Goal: Task Accomplishment & Management: Manage account settings

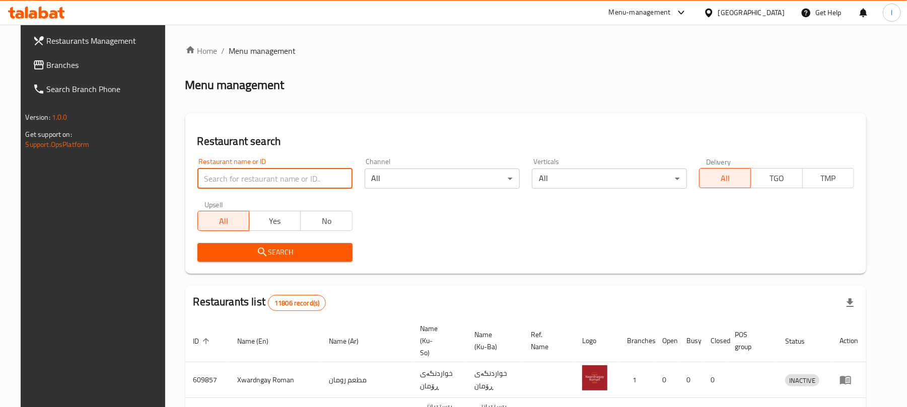
click at [217, 173] on input "search" at bounding box center [274, 179] width 155 height 20
paste input "Umm Laith Restaurant"
type input "Umm Laith Restaurant"
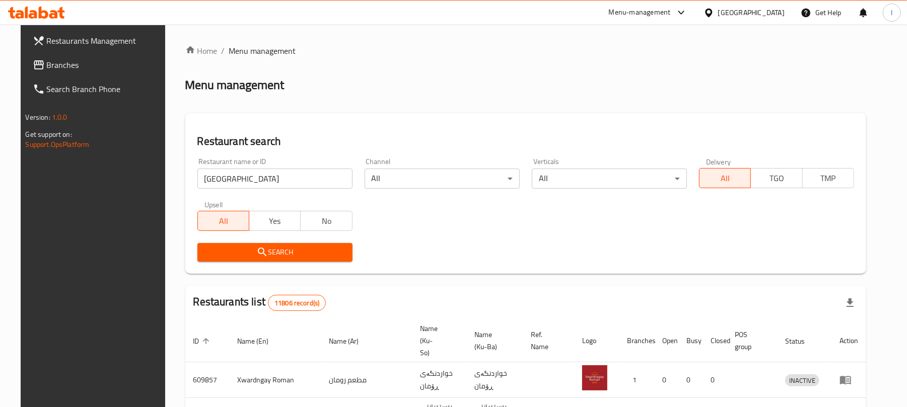
click at [234, 249] on span "Search" at bounding box center [274, 252] width 139 height 13
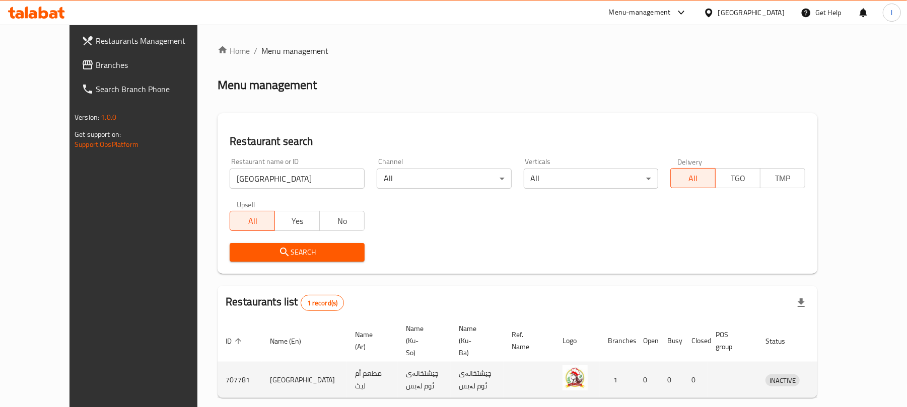
click at [830, 379] on icon "enhanced table" at bounding box center [828, 381] width 4 height 4
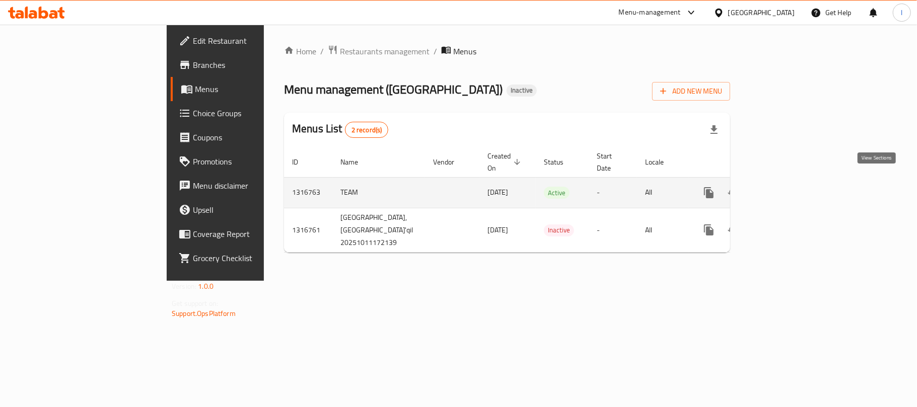
click at [786, 188] on icon "enhanced table" at bounding box center [781, 192] width 9 height 9
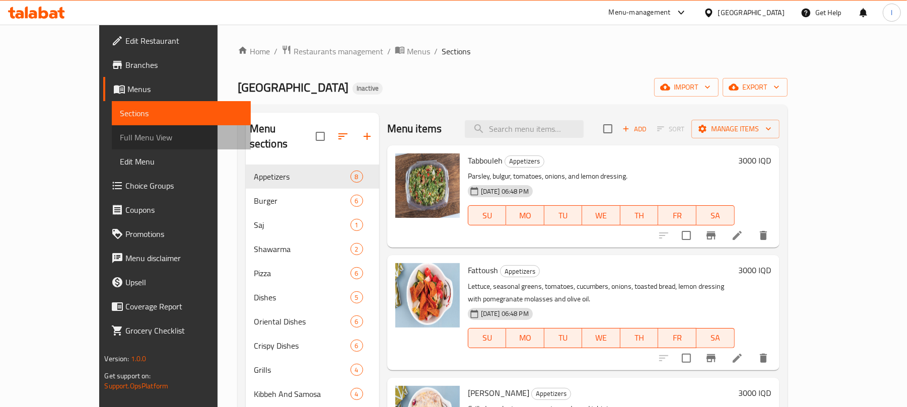
click at [120, 135] on span "Full Menu View" at bounding box center [181, 137] width 123 height 12
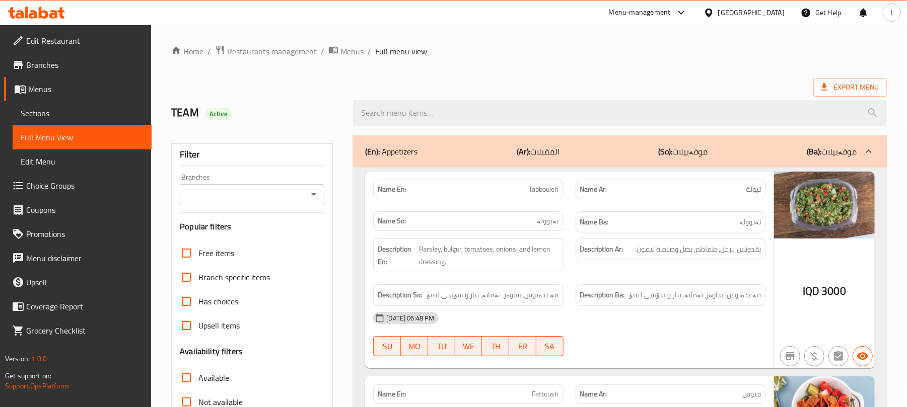
click at [313, 189] on icon "Open" at bounding box center [314, 194] width 12 height 12
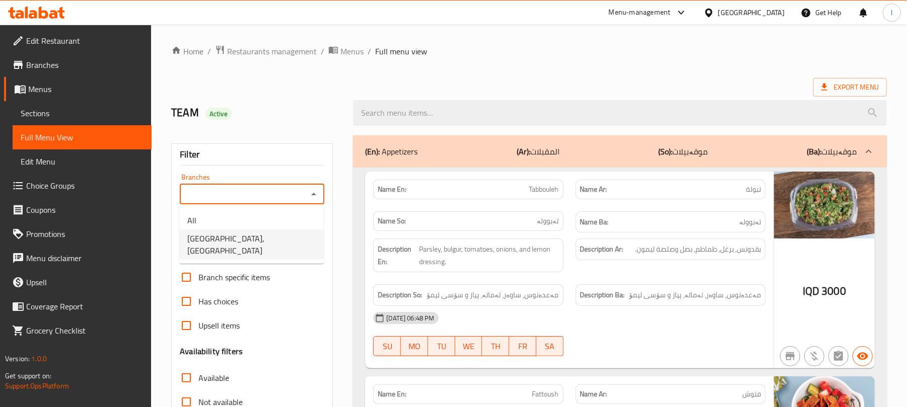
click at [244, 239] on span "Umm Laith Restaurant, Al Ma'qil" at bounding box center [251, 245] width 128 height 24
type input "Umm Laith Restaurant, Al Ma'qil"
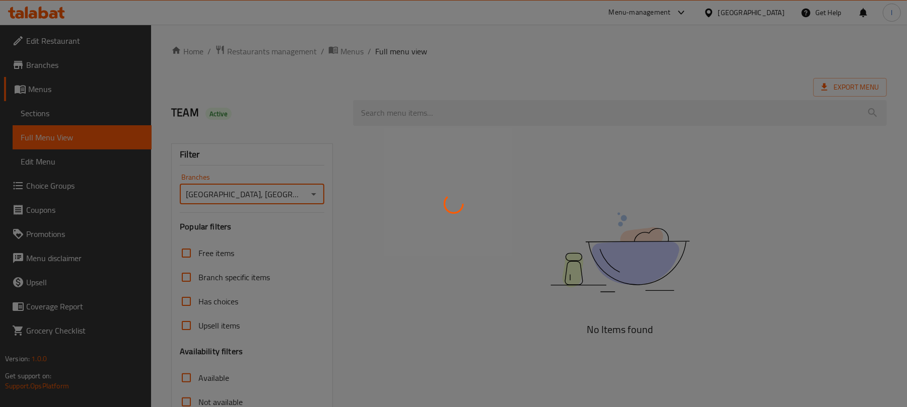
scroll to position [129, 0]
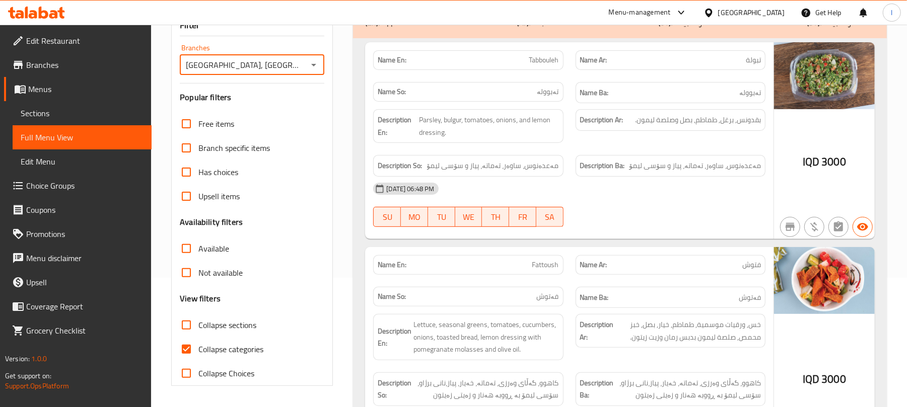
click at [189, 329] on input "Collapse sections" at bounding box center [186, 325] width 24 height 24
checkbox input "true"
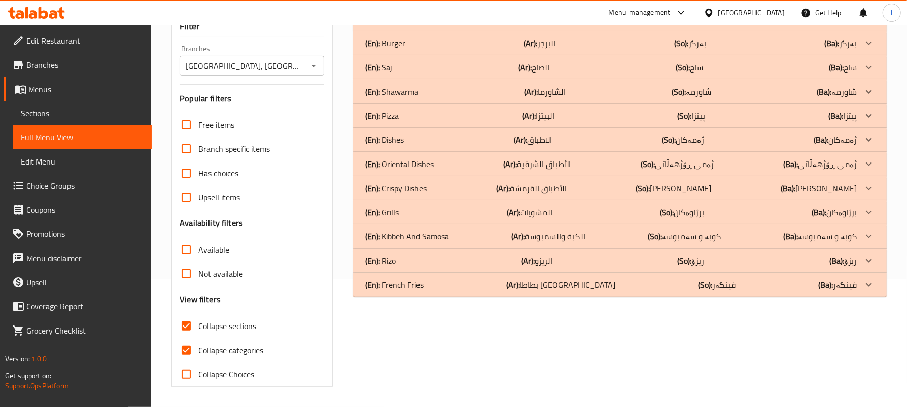
click at [431, 164] on p "(En): Oriental Dishes" at bounding box center [399, 164] width 68 height 12
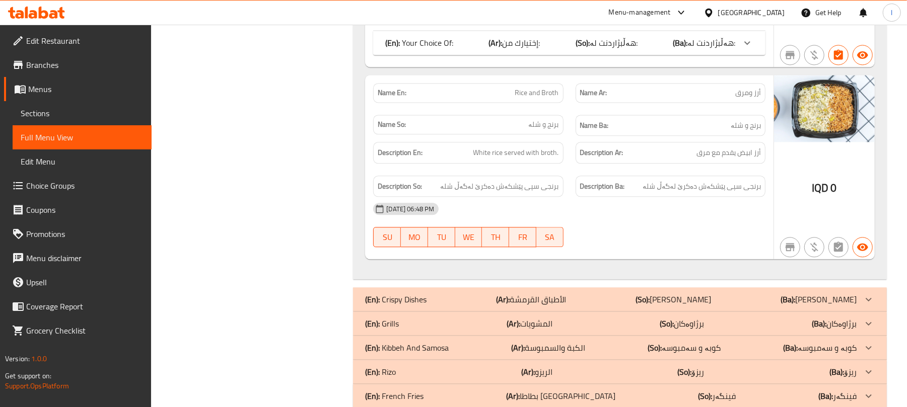
scroll to position [1586, 0]
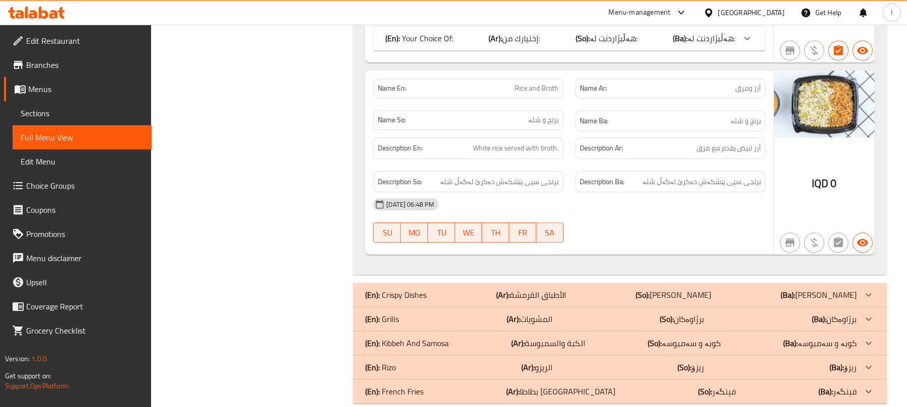
click at [27, 117] on span "Sections" at bounding box center [82, 113] width 123 height 12
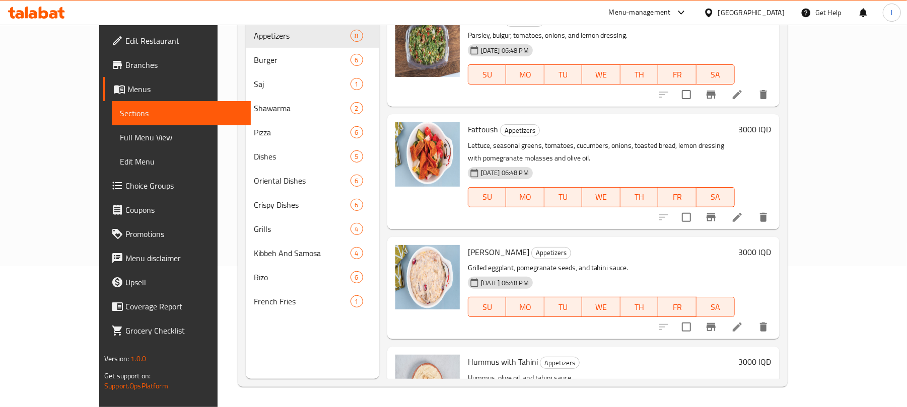
scroll to position [141, 0]
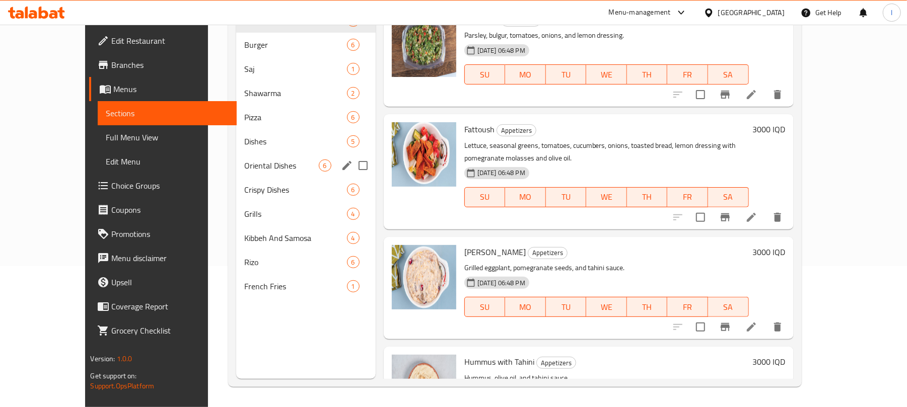
click at [237, 172] on div "Oriental Dishes 6" at bounding box center [305, 166] width 139 height 24
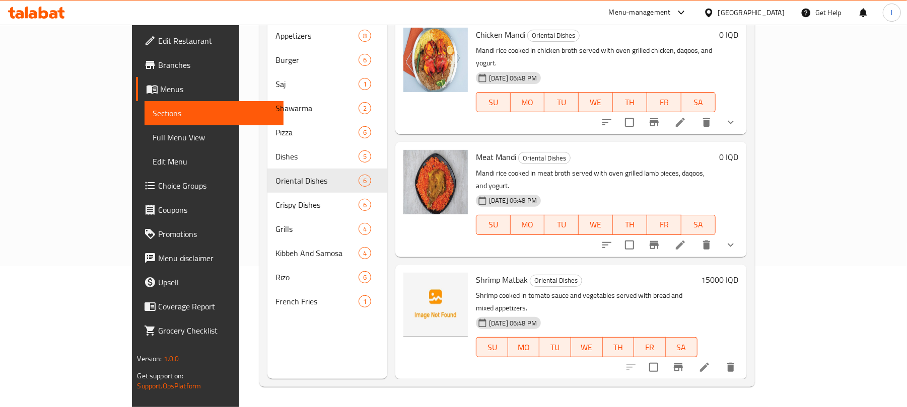
scroll to position [277, 0]
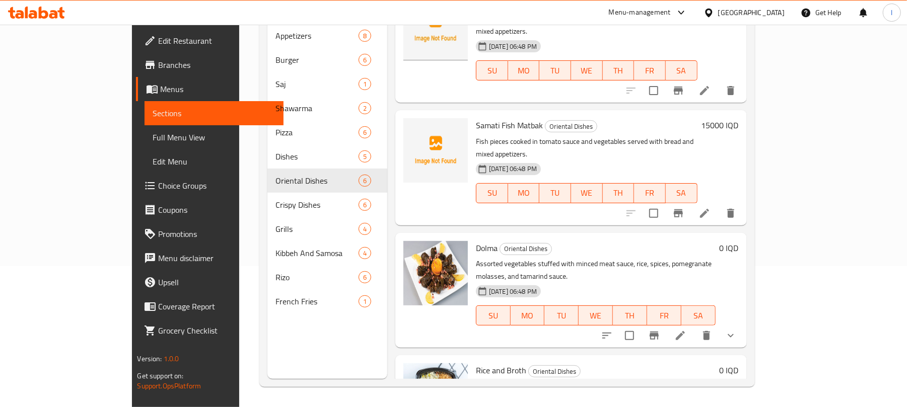
click at [738, 363] on h6 "0 IQD" at bounding box center [728, 370] width 19 height 14
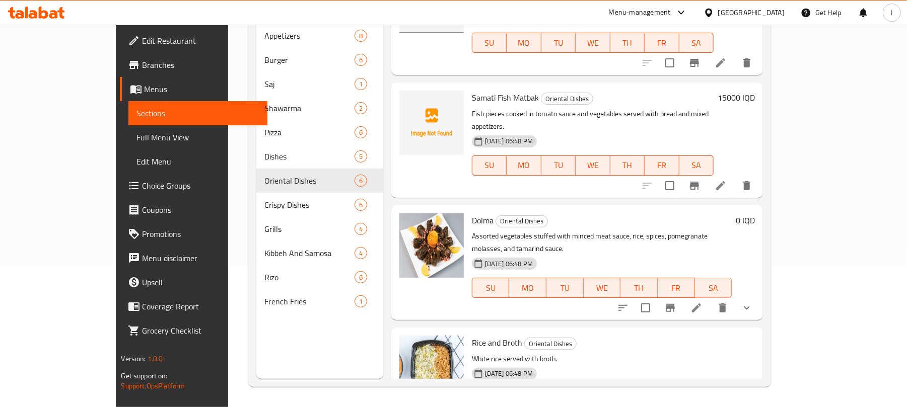
drag, startPoint x: 761, startPoint y: 296, endPoint x: 585, endPoint y: 292, distance: 176.2
click at [588, 332] on div "Rice and Broth Oriental Dishes White rice served with broth. 11-10-2025 06:48 P…" at bounding box center [613, 390] width 291 height 116
type input "5000"
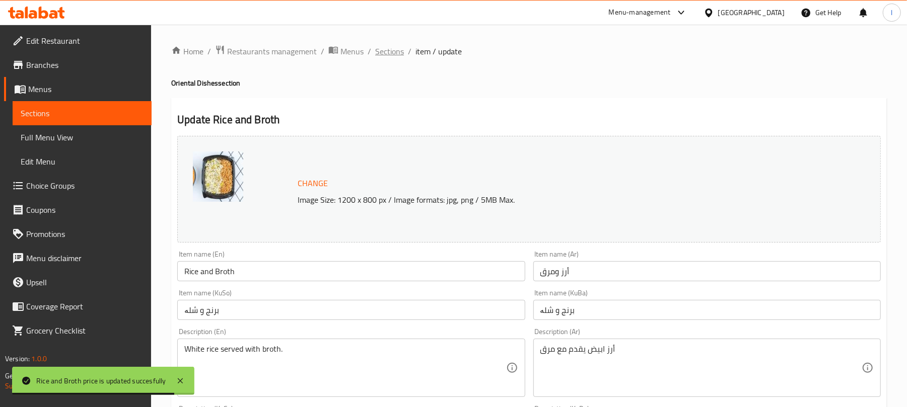
click at [385, 47] on span "Sections" at bounding box center [389, 51] width 29 height 12
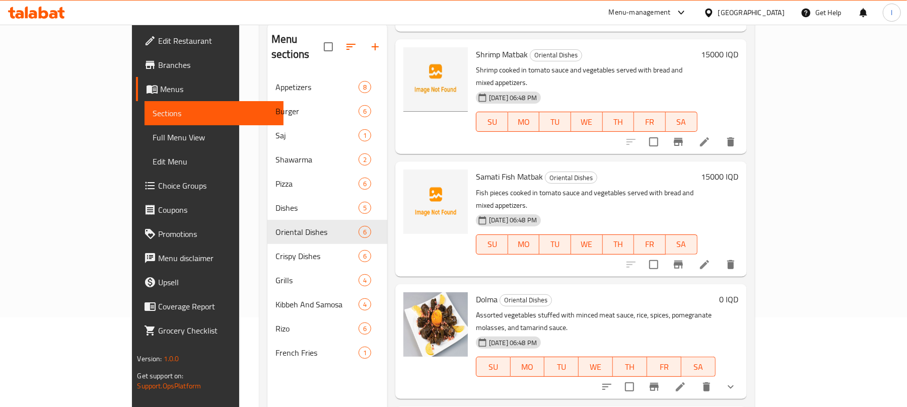
scroll to position [141, 0]
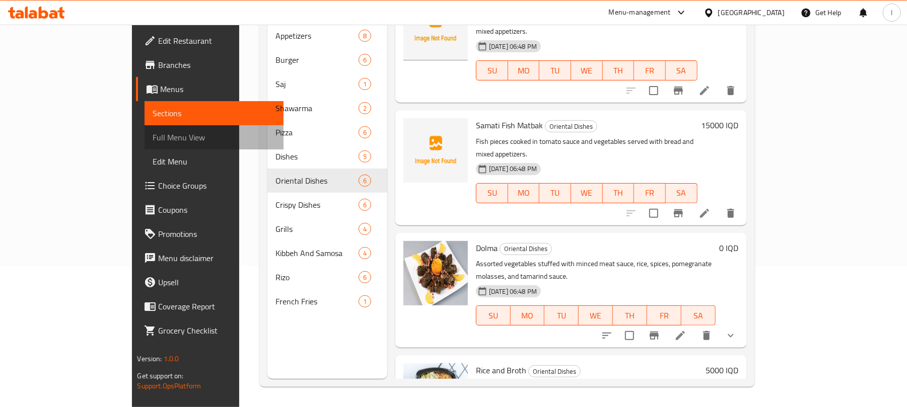
click at [153, 133] on span "Full Menu View" at bounding box center [214, 137] width 123 height 12
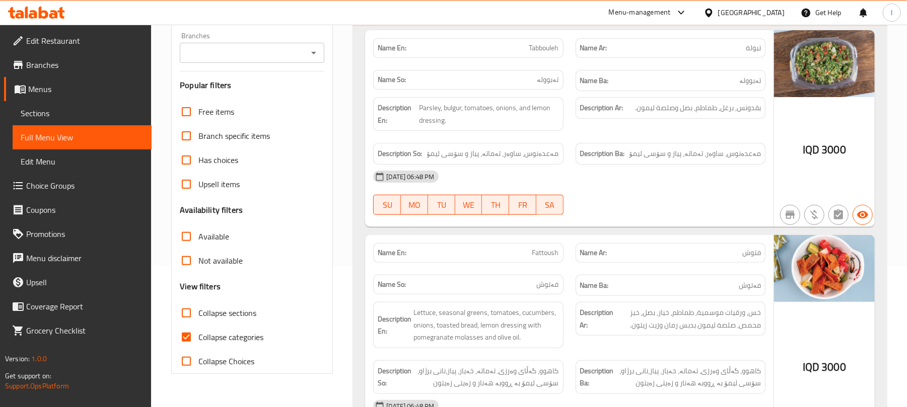
click at [310, 52] on icon "Open" at bounding box center [314, 53] width 12 height 12
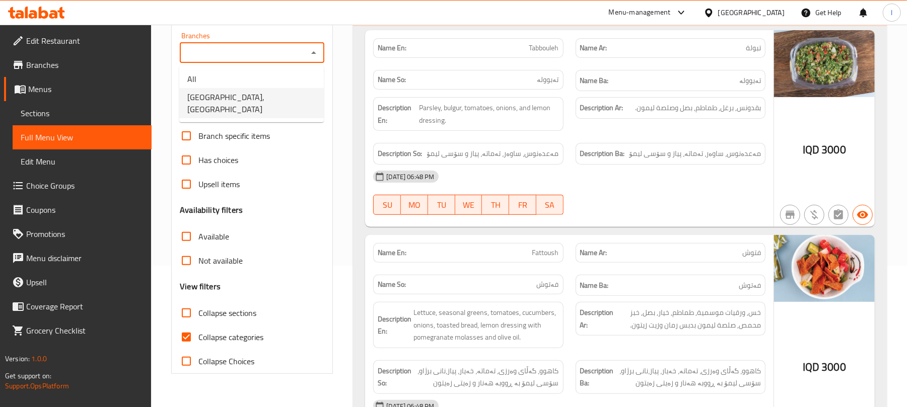
click at [248, 91] on span "Umm Laith Restaurant, Al Ma'qil" at bounding box center [251, 103] width 128 height 24
type input "Umm Laith Restaurant, Al Ma'qil"
click at [186, 333] on input "Collapse categories" at bounding box center [186, 337] width 24 height 24
checkbox input "false"
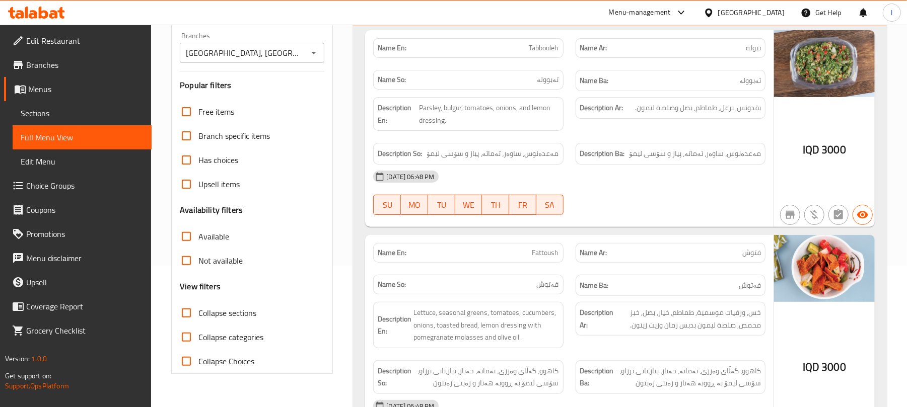
click at [184, 313] on input "Collapse sections" at bounding box center [186, 313] width 24 height 24
checkbox input "true"
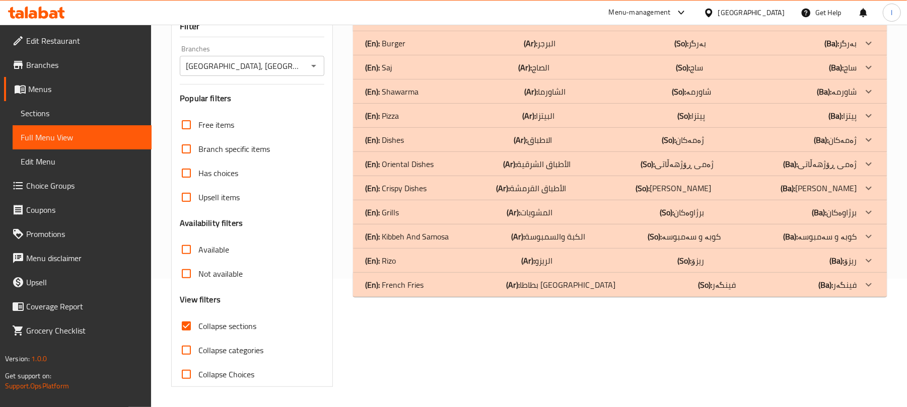
scroll to position [129, 0]
click at [429, 185] on div "(En): Crispy Dishes (Ar): الأطباق القرمشة (So): ژەمی کریسپی (Ba): ژەمی کریسپی" at bounding box center [610, 188] width 491 height 12
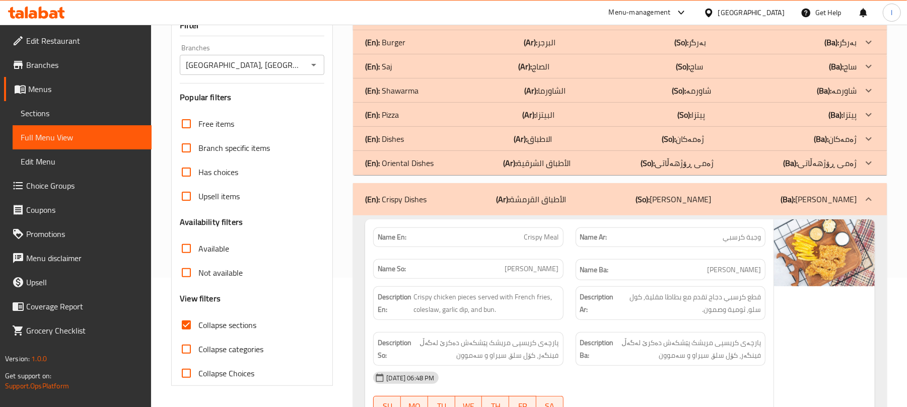
click at [446, 160] on div "(En): Oriental Dishes (Ar): الأطباق الشرقية (So): ژەمی ڕۆژهەڵاتی (Ba): ژەمی ڕۆژ…" at bounding box center [610, 163] width 491 height 12
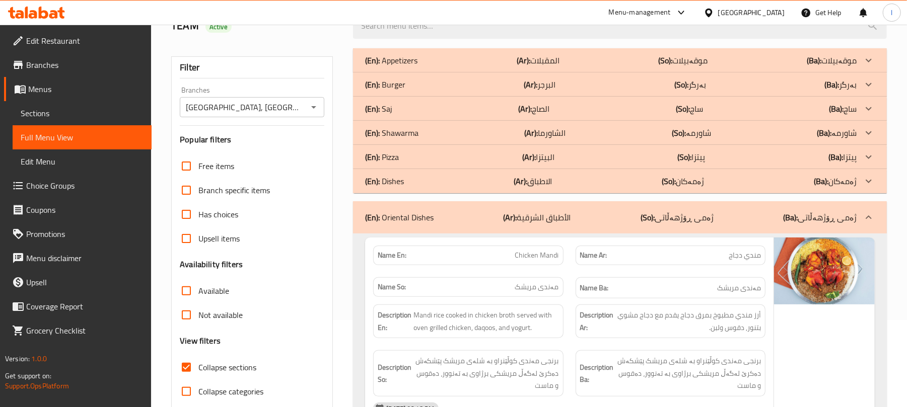
scroll to position [0, 0]
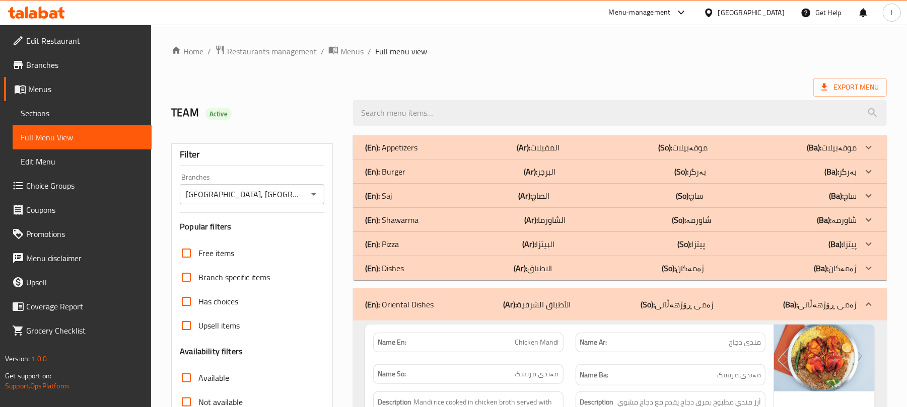
click at [420, 143] on div "(En): Appetizers (Ar): المقبلات (So): موقەبیلات (Ba): موقەبیلات" at bounding box center [610, 147] width 491 height 12
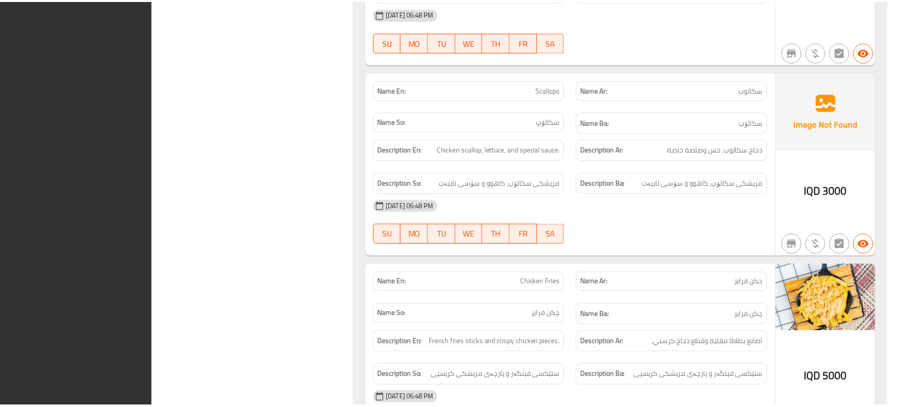
scroll to position [5059, 0]
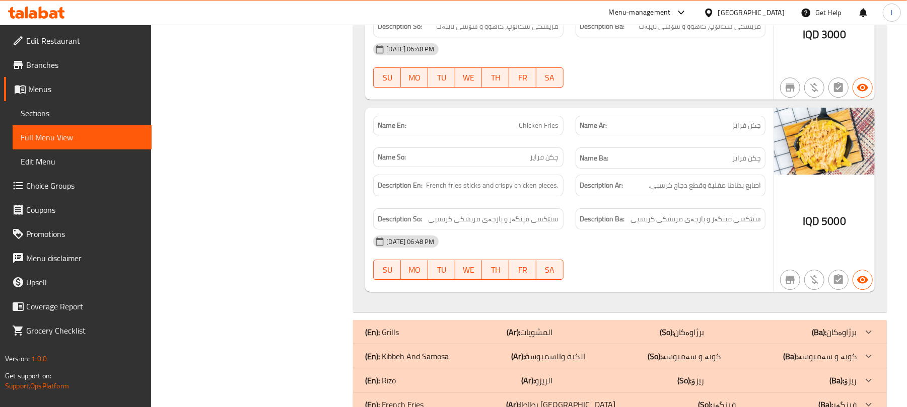
click at [29, 13] on icon at bounding box center [36, 13] width 57 height 12
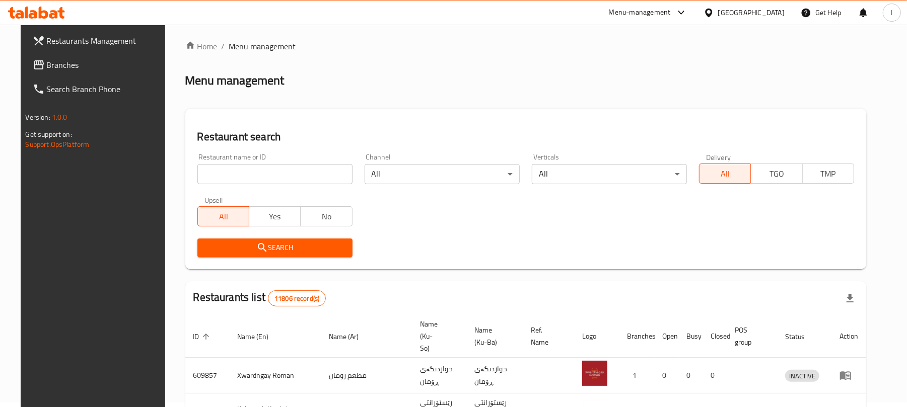
scroll to position [115, 0]
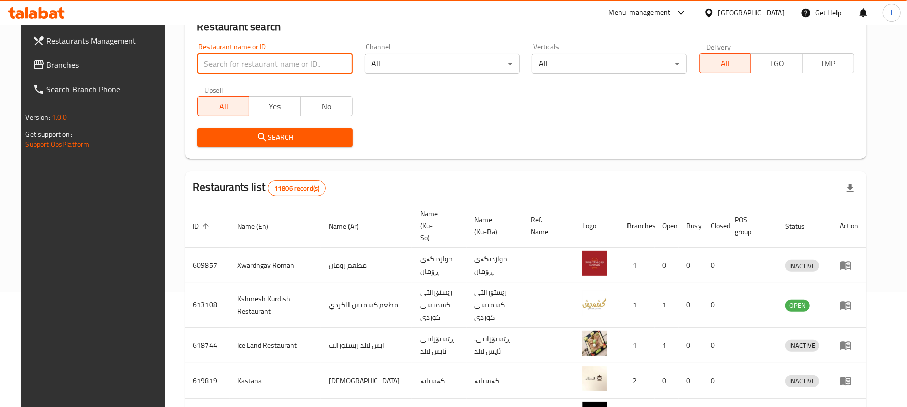
click at [214, 58] on input "search" at bounding box center [274, 64] width 155 height 20
paste input "Italiano Pizza and Juices"
type input "Italiano Pizza and Juices"
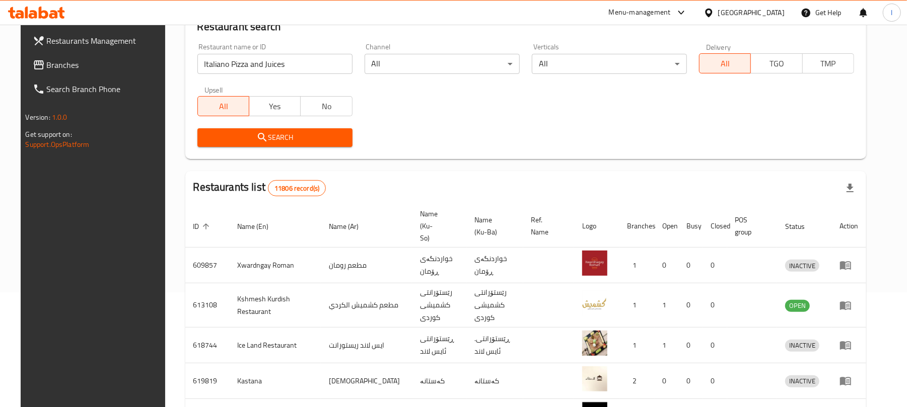
click at [234, 142] on span "Search" at bounding box center [274, 137] width 139 height 13
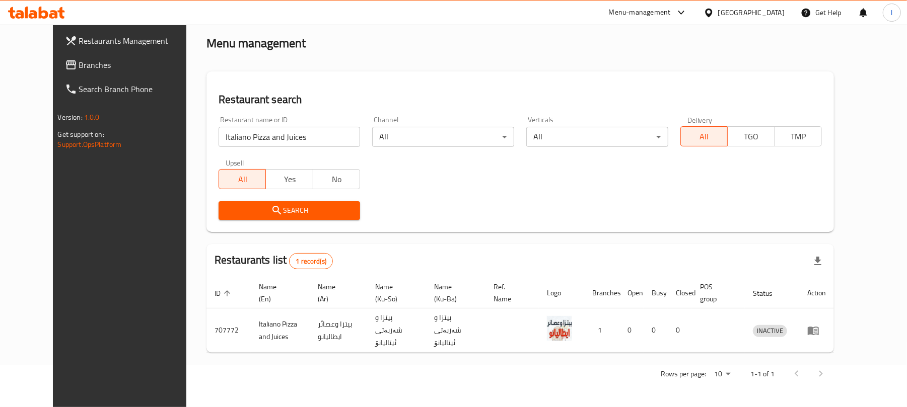
scroll to position [33, 0]
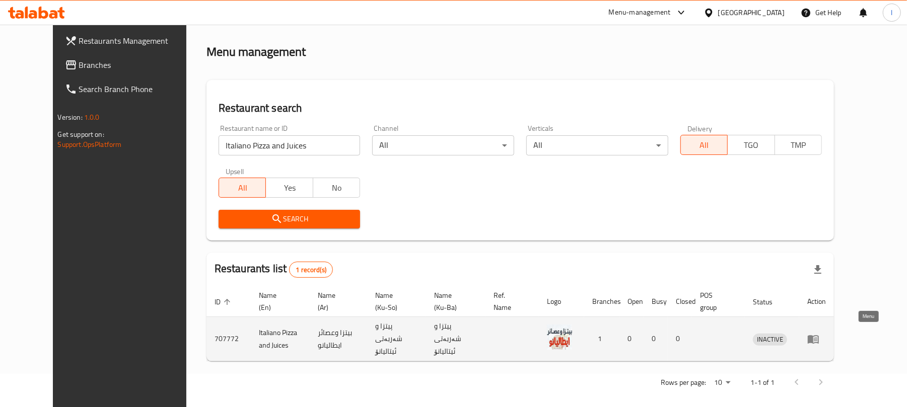
click at [819, 335] on icon "enhanced table" at bounding box center [812, 339] width 11 height 9
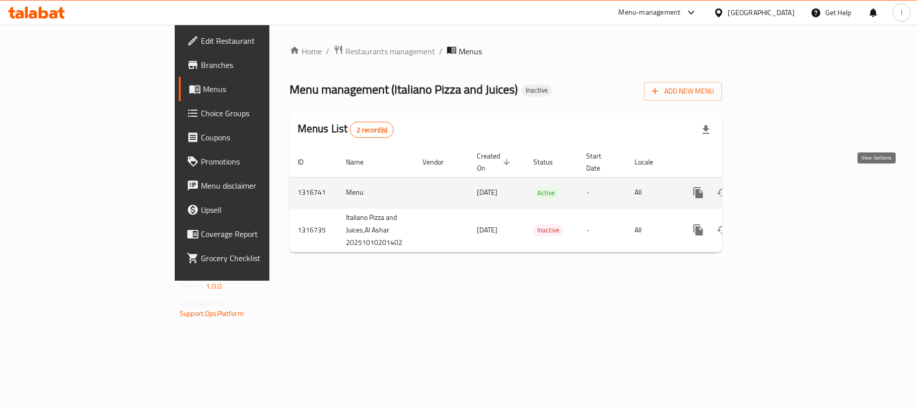
click at [777, 187] on icon "enhanced table" at bounding box center [771, 193] width 12 height 12
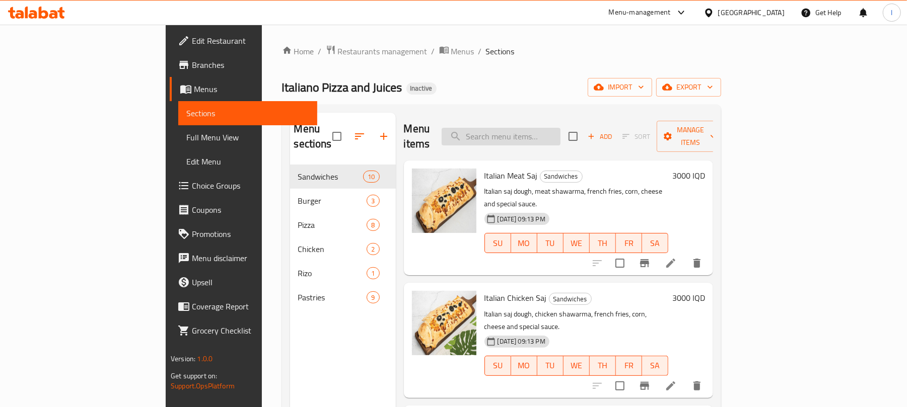
click at [560, 128] on input "search" at bounding box center [500, 137] width 119 height 18
paste input "Crispy Sandwich"
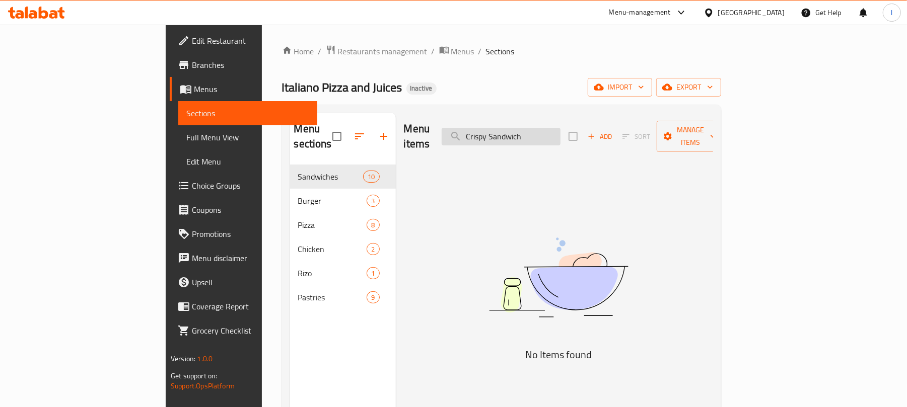
click at [526, 133] on input "Crispy Sandwich" at bounding box center [500, 137] width 119 height 18
click at [560, 130] on input "Crispy Sandwich" at bounding box center [500, 137] width 119 height 18
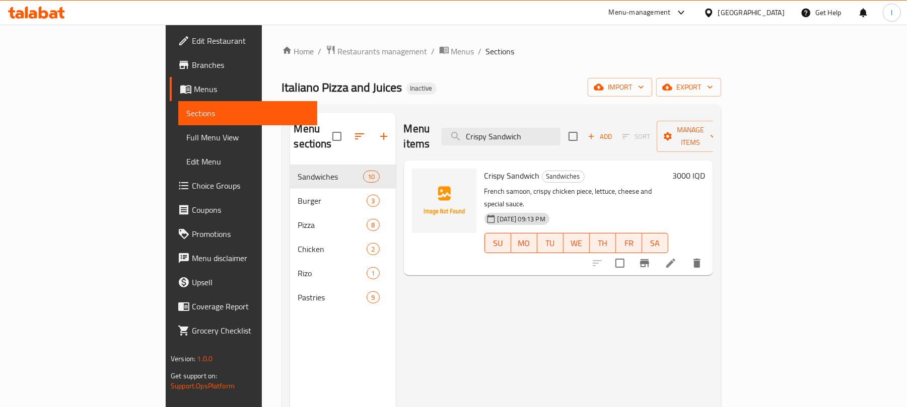
type input "Crispy Sandwich"
click at [685, 254] on li at bounding box center [670, 263] width 28 height 18
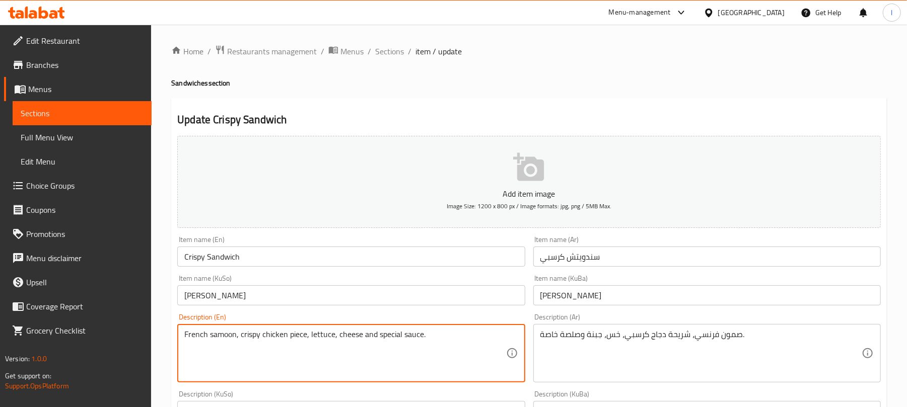
drag, startPoint x: 206, startPoint y: 335, endPoint x: 155, endPoint y: 335, distance: 51.3
type textarea "Burger samoon, crispy chicken piece, lettuce, cheese and special sauce."
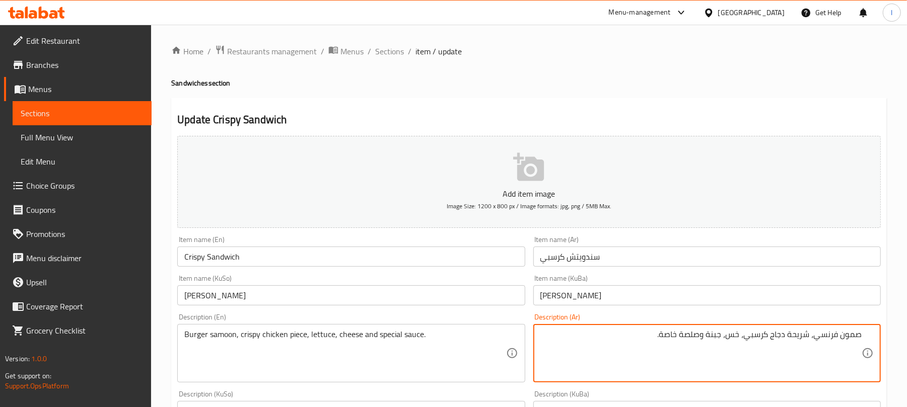
drag, startPoint x: 838, startPoint y: 333, endPoint x: 816, endPoint y: 331, distance: 22.2
click at [816, 331] on textarea "صمون فرنسي، شريحة دجاج كرسبي، خس، جبنة وصلصة خاصة." at bounding box center [700, 354] width 321 height 48
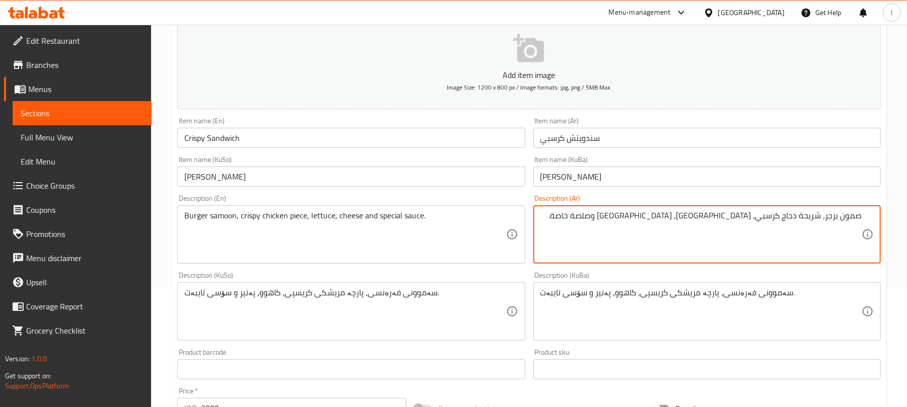
scroll to position [147, 0]
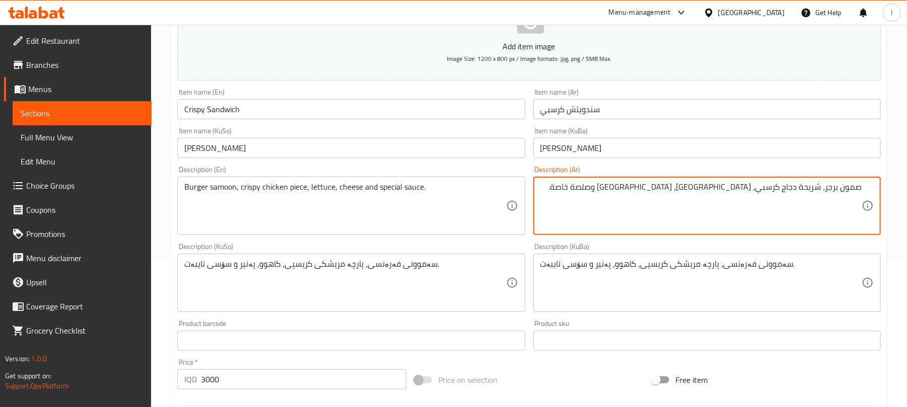
type textarea "صمون برجر، شريحة دجاج كرسبي، خس، [GEOGRAPHIC_DATA] وصلصة خاصة."
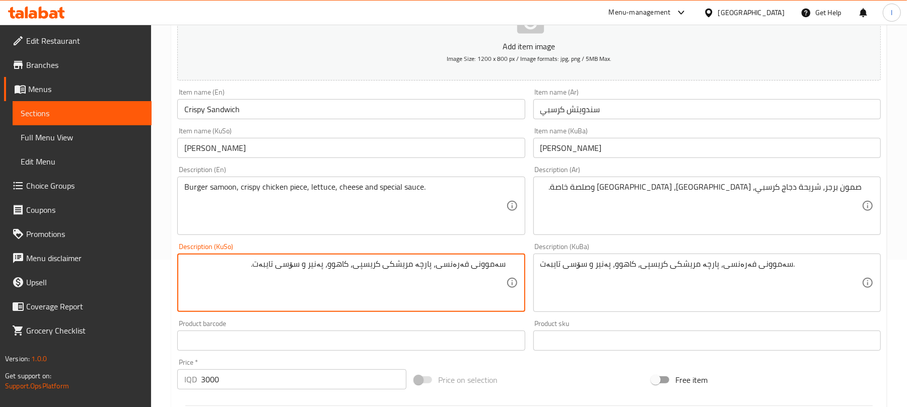
drag, startPoint x: 471, startPoint y: 264, endPoint x: 444, endPoint y: 264, distance: 27.2
click at [444, 264] on textarea "سەموونی فەرەنسی، پارچە مریشکی کریسپی، کاهوو، پەنیر و سۆسی تایبەت." at bounding box center [344, 283] width 321 height 48
type textarea "سەموونی بەرگر، پارچە مریشکی کریسپی، کاهوو، پەنیر و سۆسی تایبەت."
click at [512, 294] on div "سەموونی بەرگر، پارچە مریشکی کریسپی، کاهوو، پەنیر و سۆسی تایبەت. Description (Ku…" at bounding box center [350, 283] width 347 height 58
click at [462, 271] on textarea "سەموونی بەرگر، پارچە مریشکی کریسپی، کاهوو، پەنیر و سۆسی تایبەت." at bounding box center [344, 283] width 321 height 48
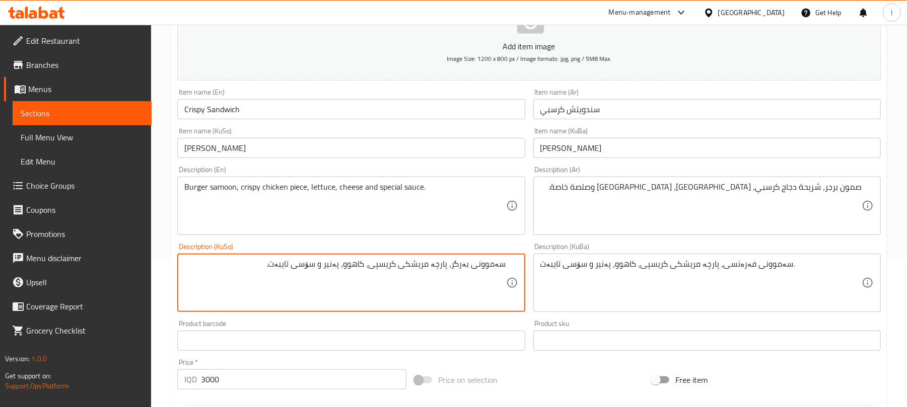
click at [462, 271] on textarea "سەموونی بەرگر، پارچە مریشکی کریسپی، کاهوو، پەنیر و سۆسی تایبەت." at bounding box center [344, 283] width 321 height 48
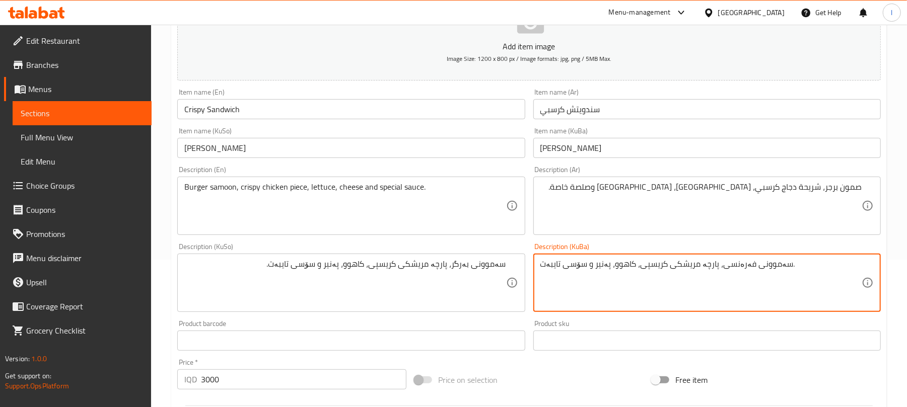
click at [620, 264] on textarea "سەموونی فەرەنسی، پارچە مریشکی کریسپی، کاهوو، پەنیر و سۆسی تایبەت." at bounding box center [700, 283] width 321 height 48
paste textarea "بەرگر"
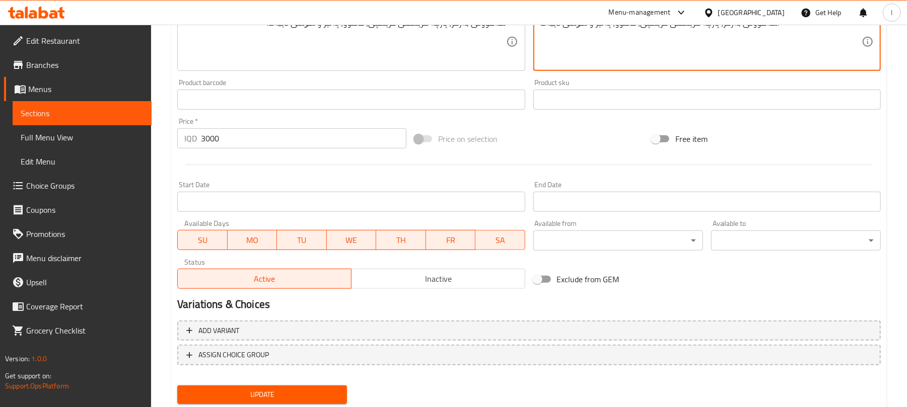
scroll to position [393, 0]
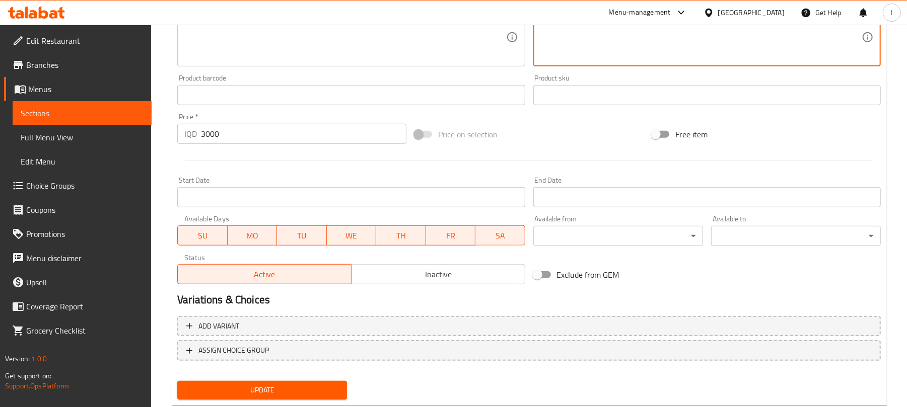
type textarea "سەموونی بەرگر، پارچە مریشکی کریسپی، کاهوو، پەنیر و سۆسی تایبەت."
click at [269, 395] on span "Update" at bounding box center [262, 390] width 154 height 13
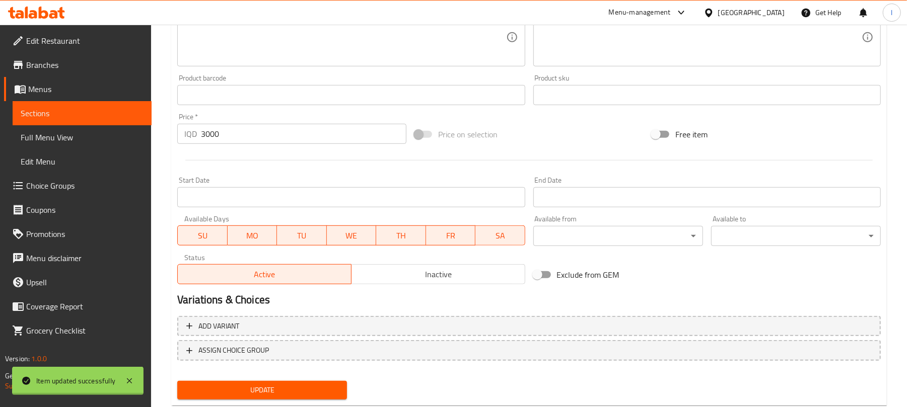
scroll to position [0, 0]
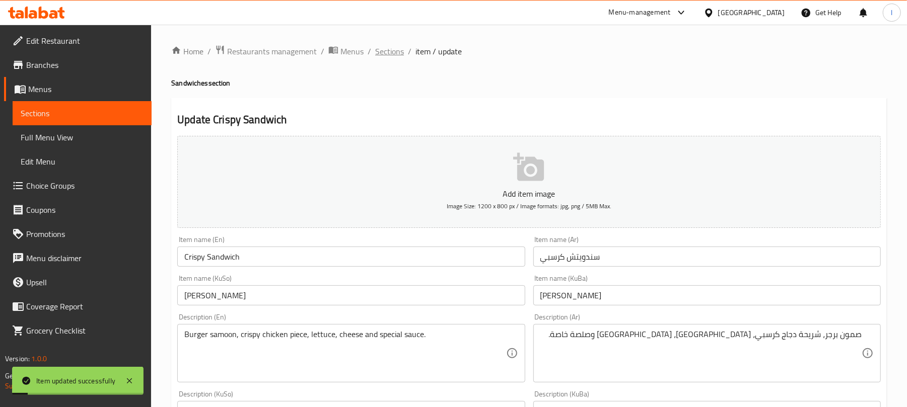
click at [385, 57] on span "Sections" at bounding box center [389, 51] width 29 height 12
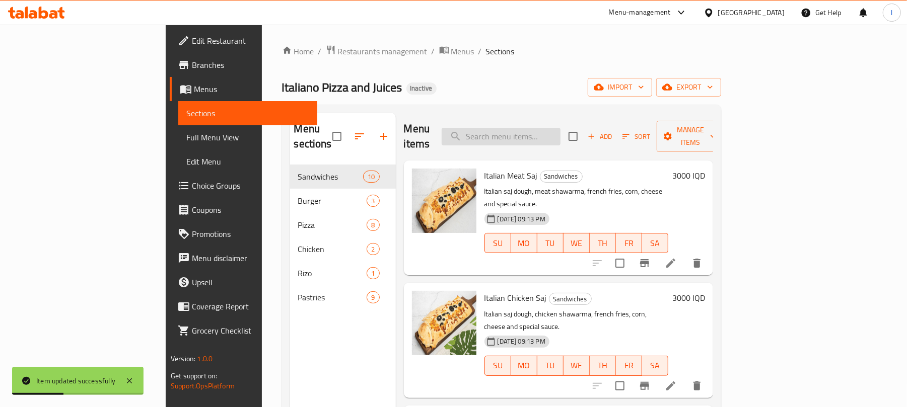
click at [558, 137] on input "search" at bounding box center [500, 137] width 119 height 18
paste input "Zinger Sandwich"
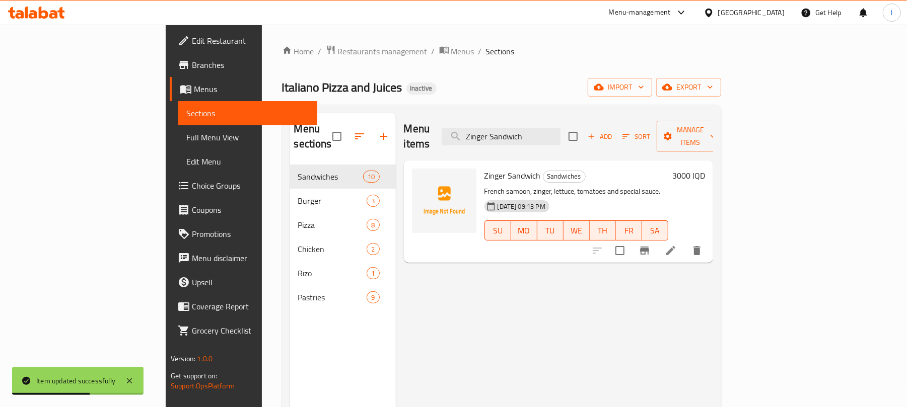
type input "Zinger Sandwich"
click at [685, 242] on li at bounding box center [670, 251] width 28 height 18
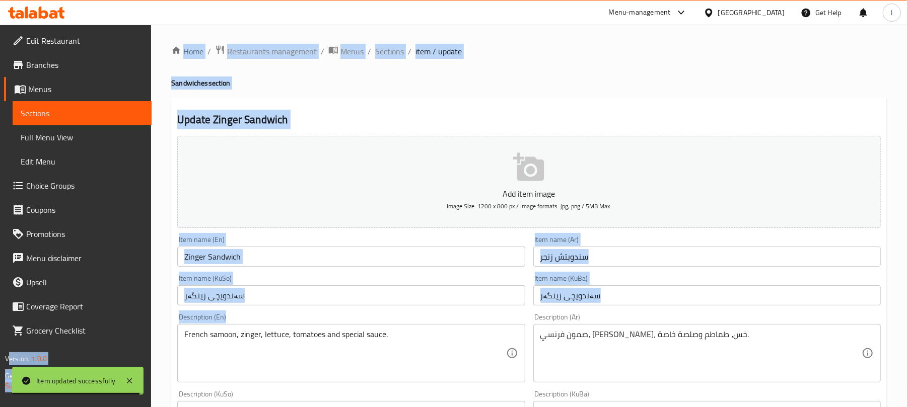
drag, startPoint x: 208, startPoint y: 329, endPoint x: 141, endPoint y: 329, distance: 66.4
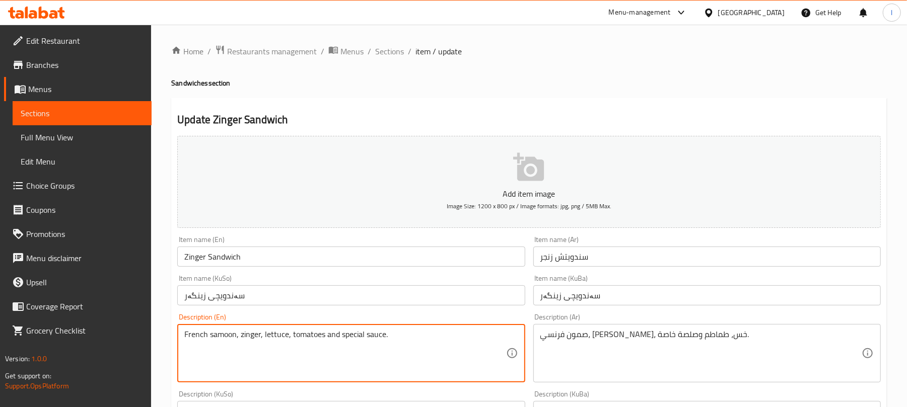
drag, startPoint x: 205, startPoint y: 333, endPoint x: 147, endPoint y: 331, distance: 57.9
type textarea "Burger samoon, zinger, lettuce, tomatoes and special sauce."
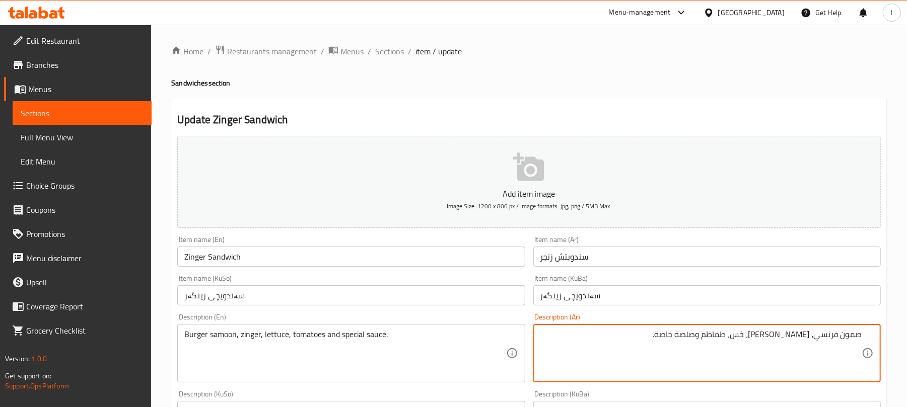
drag, startPoint x: 839, startPoint y: 337, endPoint x: 810, endPoint y: 339, distance: 28.3
click at [810, 339] on textarea "صمون فرنسي، زنجر، خس، طماطم وصلصة خاصة." at bounding box center [700, 354] width 321 height 48
click at [820, 340] on textarea "صمون فرنسي، زنجر، خس، طماطم وصلصة خاصة." at bounding box center [700, 354] width 321 height 48
click at [839, 336] on textarea "صمون فرنسي، زنجر، خس، طماطم وصلصة خاصة." at bounding box center [700, 354] width 321 height 48
drag, startPoint x: 839, startPoint y: 334, endPoint x: 814, endPoint y: 335, distance: 24.2
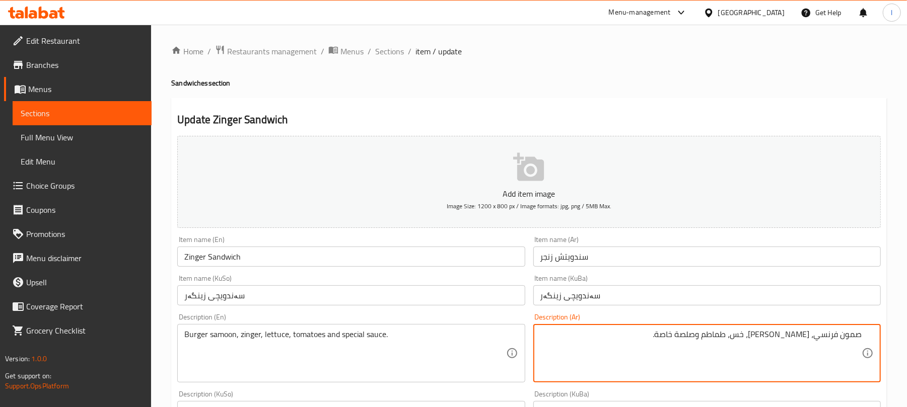
click at [814, 335] on textarea "صمون فرنسي، زنجر، خس، طماطم وصلصة خاصة." at bounding box center [700, 354] width 321 height 48
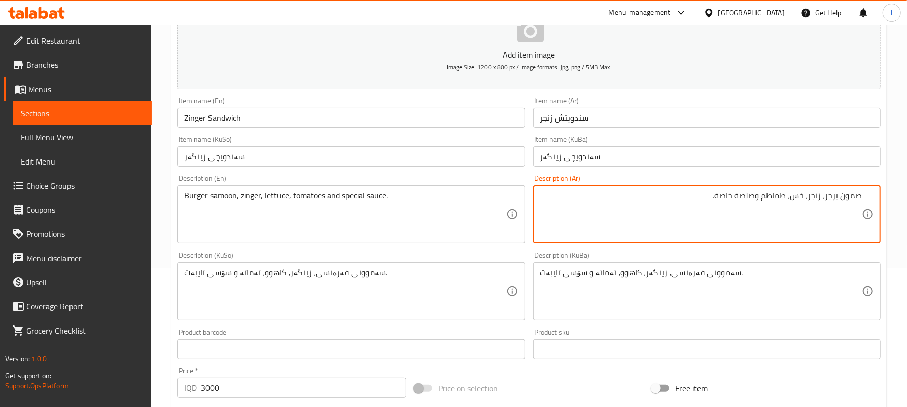
scroll to position [141, 0]
type textarea "صمون برجر، زنجر، خس، طماطم وصلصة خاصة."
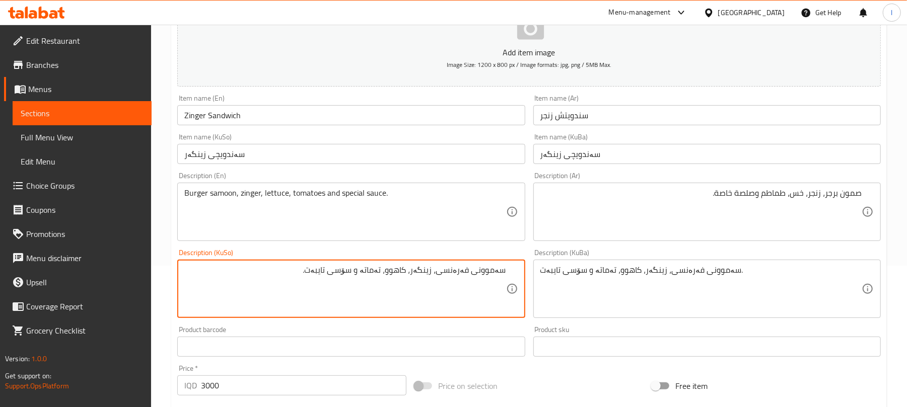
drag, startPoint x: 470, startPoint y: 273, endPoint x: 443, endPoint y: 273, distance: 26.7
click at [443, 273] on textarea "سەموونی فەرەنسی، زینگەر، کاهوو، تەماتە و سۆسی تایبەت." at bounding box center [344, 289] width 321 height 48
click at [462, 272] on textarea "سەموونی بەرگر، زینگەر، کاهوو، تەماتە و سۆسی تایبەت." at bounding box center [344, 289] width 321 height 48
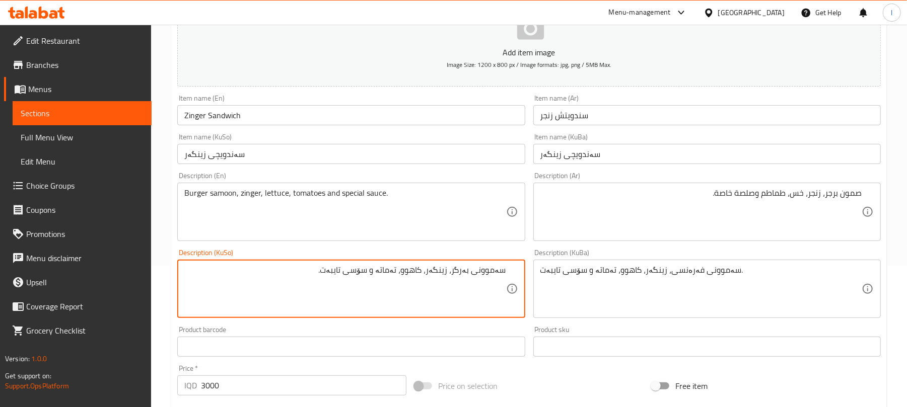
type textarea "سەموونی بەرگر، زینگەر، کاهوو، تەماتە و سۆسی تایبەت."
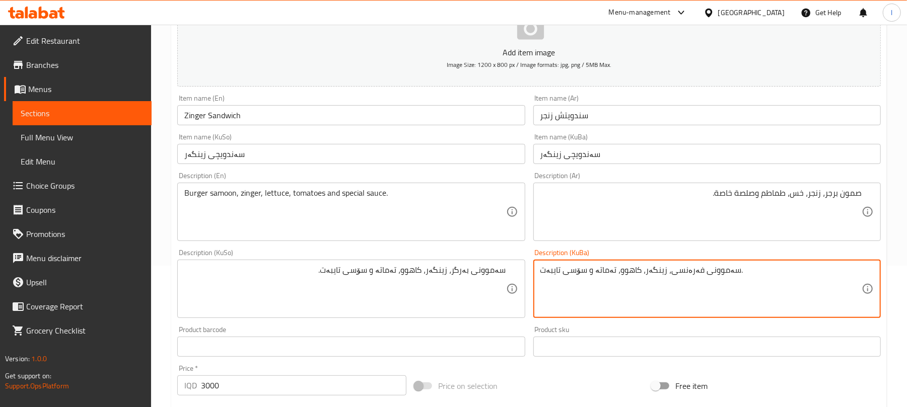
click at [597, 272] on textarea "سەموونی فەرەنسی، زینگەر، کاهوو، تەماتە و سۆسی تایبەت." at bounding box center [700, 289] width 321 height 48
paste textarea "بەرگر"
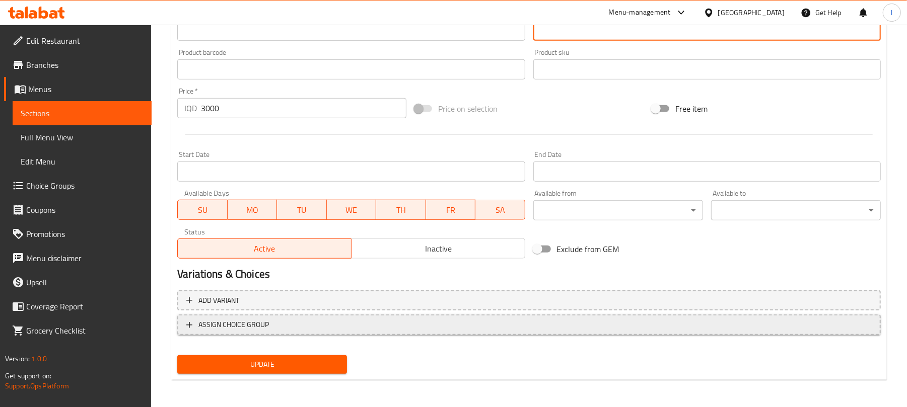
scroll to position [419, 0]
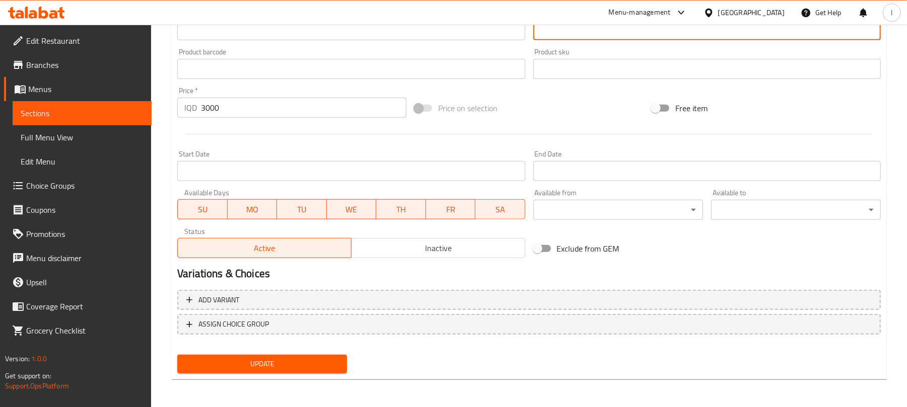
type textarea "سەموونی بەرگر، زینگەر، کاهوو، تەماتە و سۆسی تایبەت."
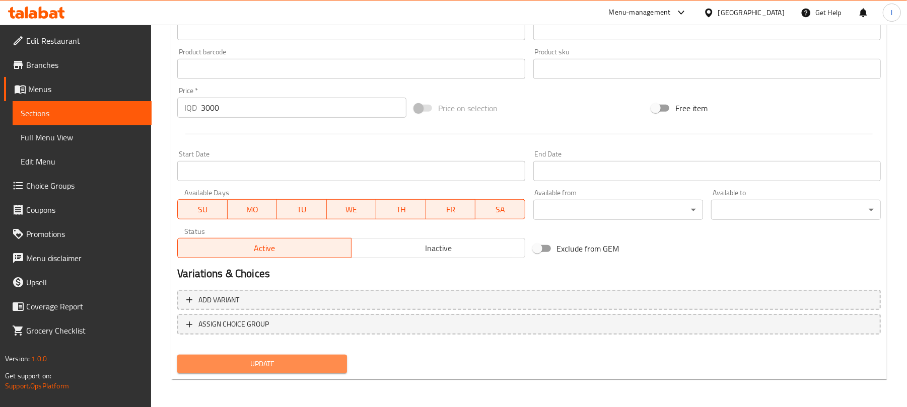
click at [296, 358] on span "Update" at bounding box center [262, 364] width 154 height 13
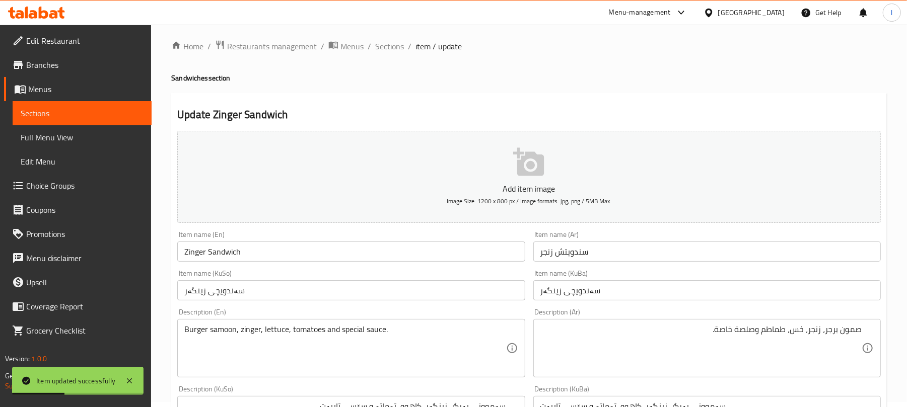
scroll to position [0, 0]
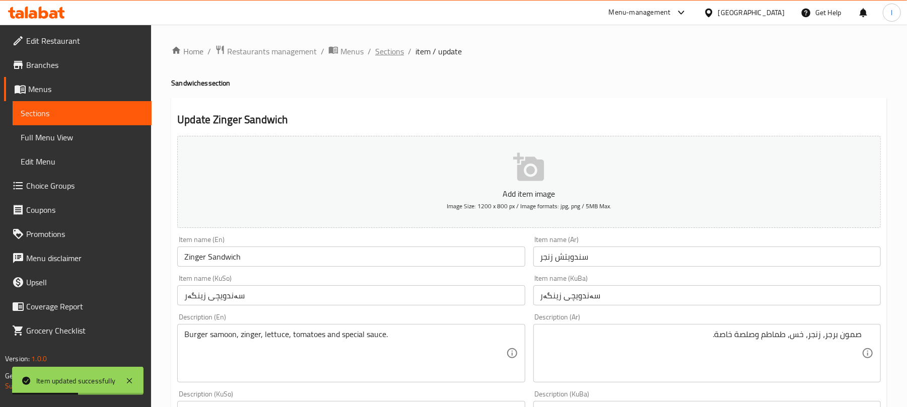
click at [389, 54] on span "Sections" at bounding box center [389, 51] width 29 height 12
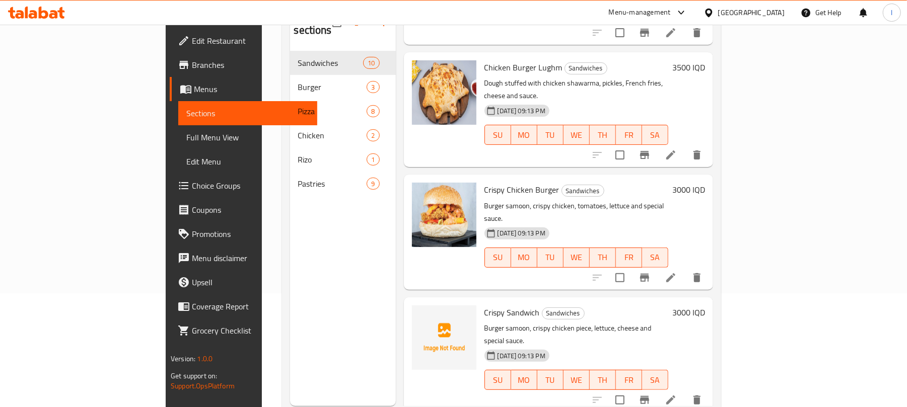
scroll to position [141, 0]
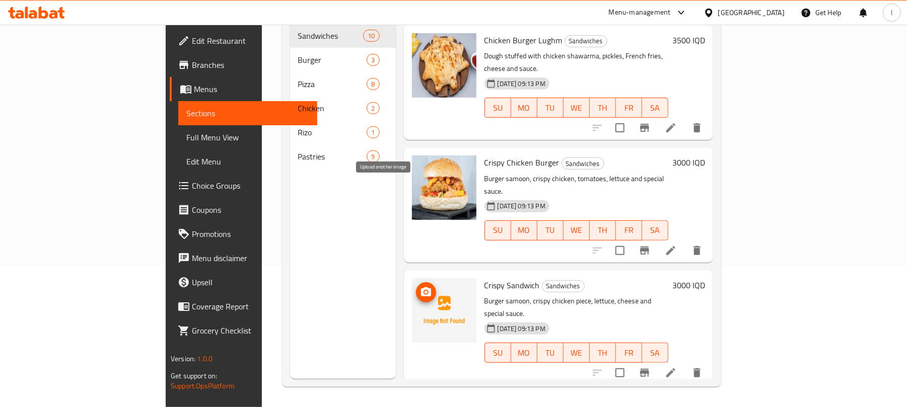
click at [421, 287] on icon "upload picture" at bounding box center [426, 291] width 10 height 9
click at [421, 407] on icon "upload picture" at bounding box center [426, 414] width 10 height 9
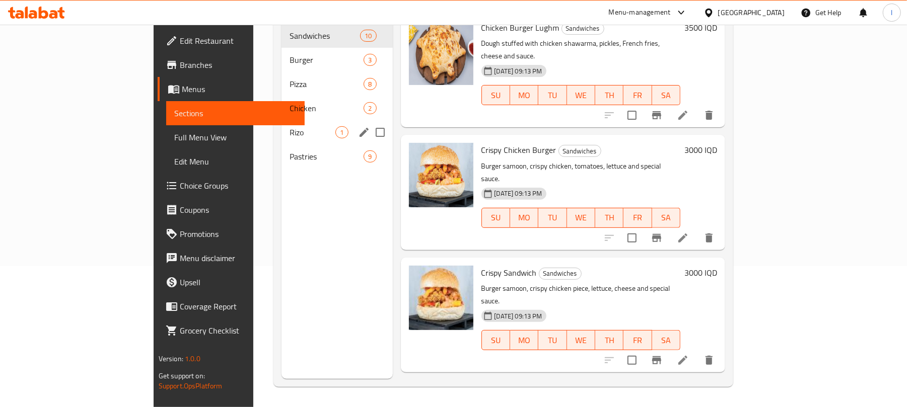
click at [281, 127] on div "Rizo 1" at bounding box center [336, 132] width 111 height 24
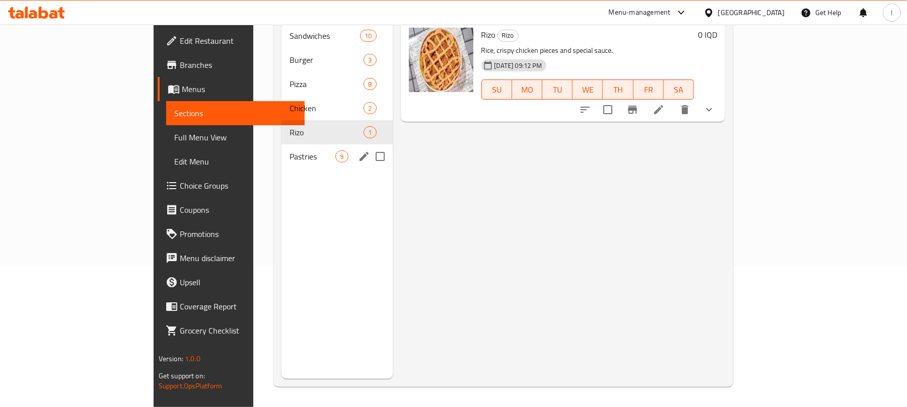
click at [281, 148] on div "Pastries 9" at bounding box center [336, 156] width 111 height 24
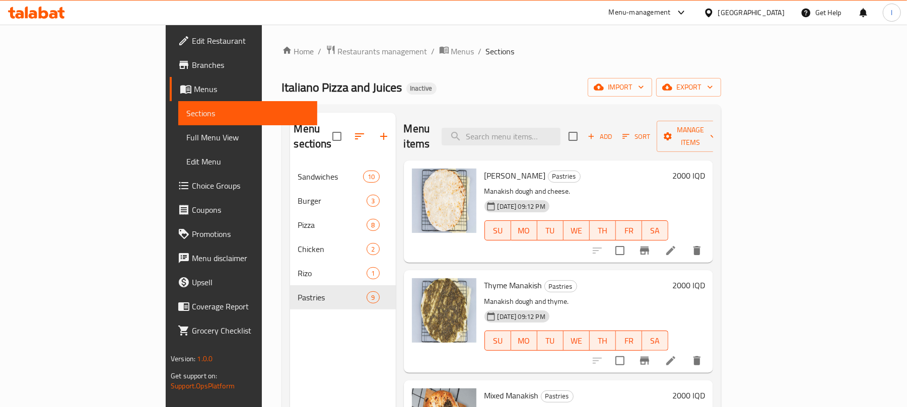
click at [192, 37] on span "Edit Restaurant" at bounding box center [250, 41] width 117 height 12
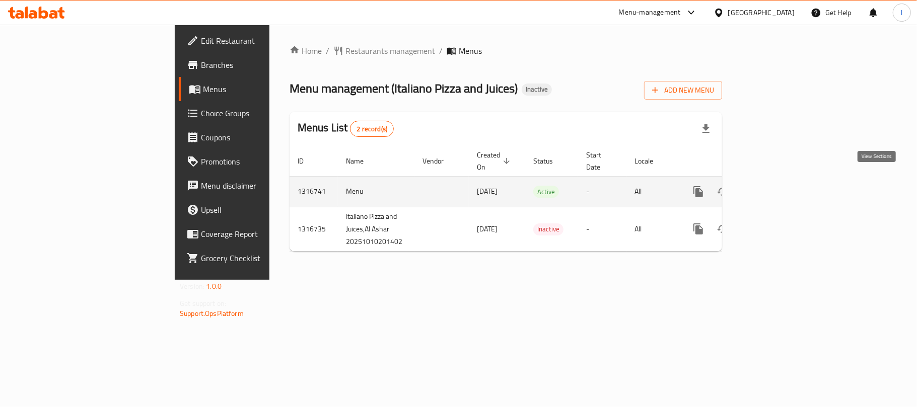
click at [777, 186] on icon "enhanced table" at bounding box center [771, 192] width 12 height 12
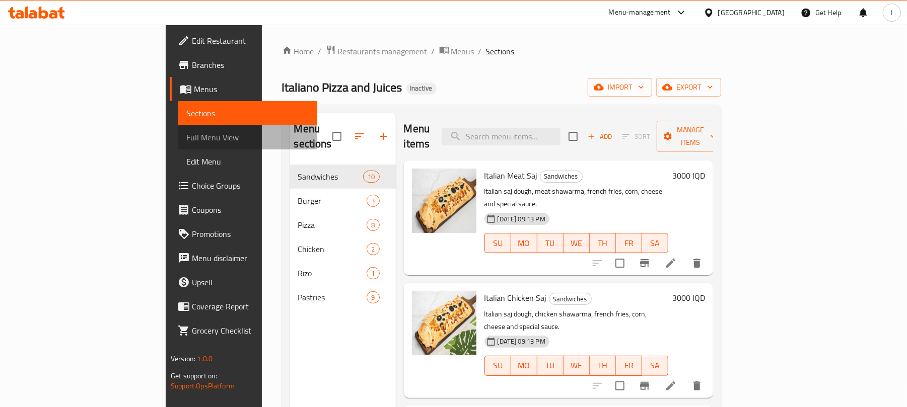
click at [186, 135] on span "Full Menu View" at bounding box center [247, 137] width 123 height 12
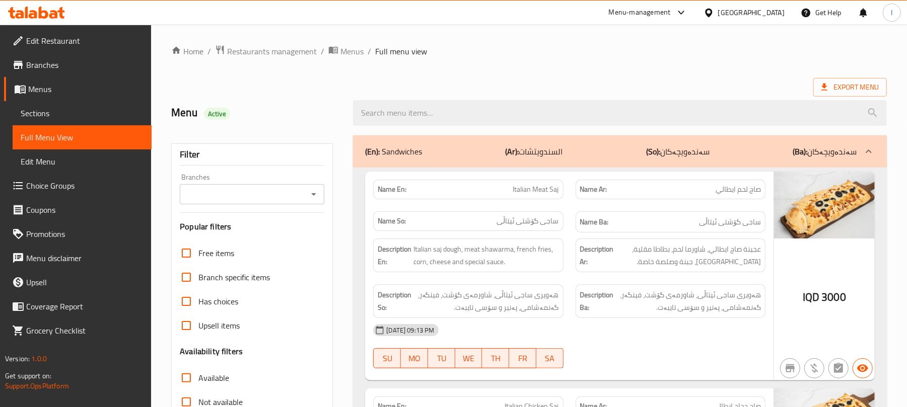
click at [313, 192] on icon "Open" at bounding box center [314, 194] width 12 height 12
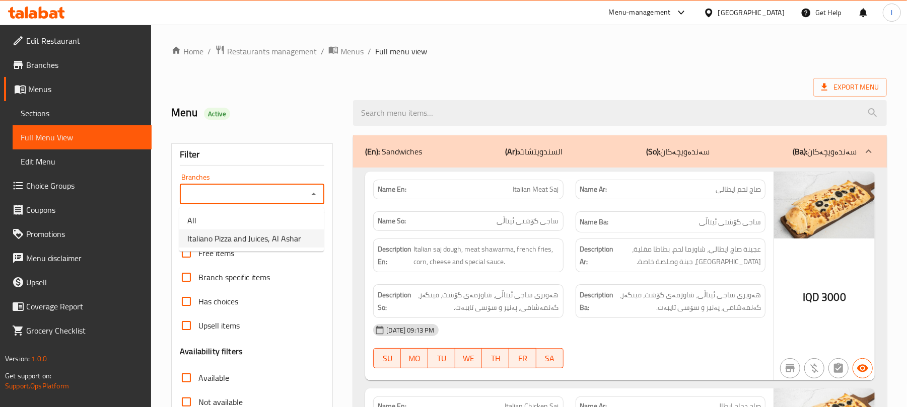
click at [298, 237] on span "Italiano Pizza and Juices, Al Ashar" at bounding box center [244, 239] width 114 height 12
type input "Italiano Pizza and Juices, Al Ashar"
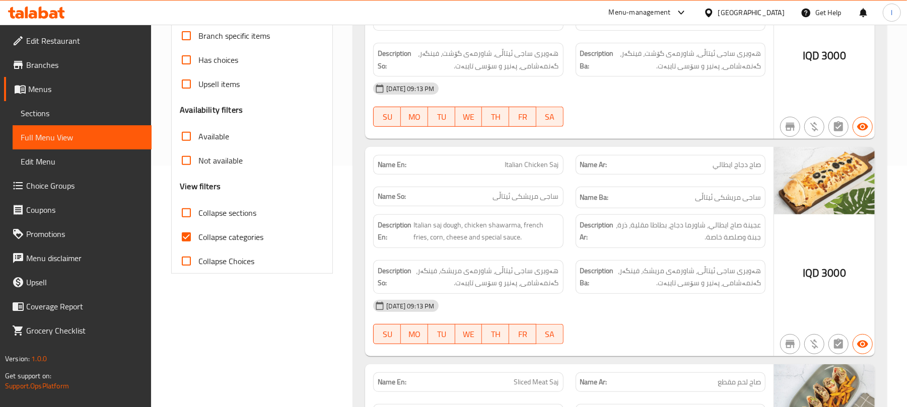
scroll to position [246, 0]
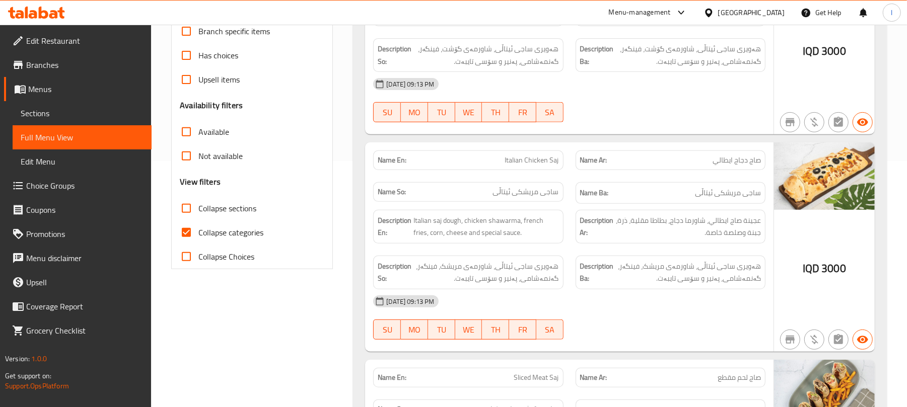
click at [189, 231] on input "Collapse categories" at bounding box center [186, 232] width 24 height 24
checkbox input "false"
click at [187, 209] on input "Collapse sections" at bounding box center [186, 208] width 24 height 24
checkbox input "true"
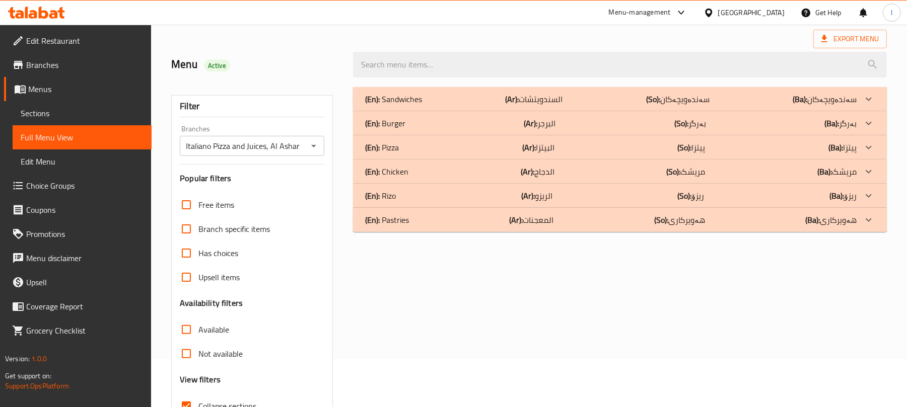
scroll to position [0, 0]
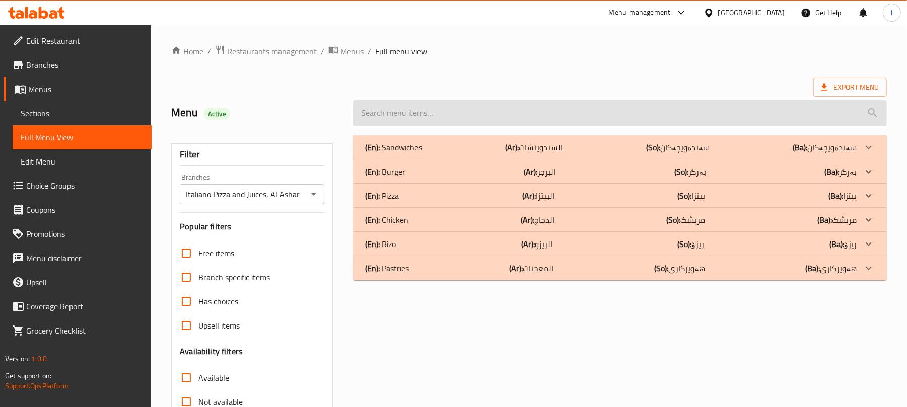
click at [401, 111] on input "search" at bounding box center [620, 113] width 534 height 26
paste input "Zinger Sandwich"
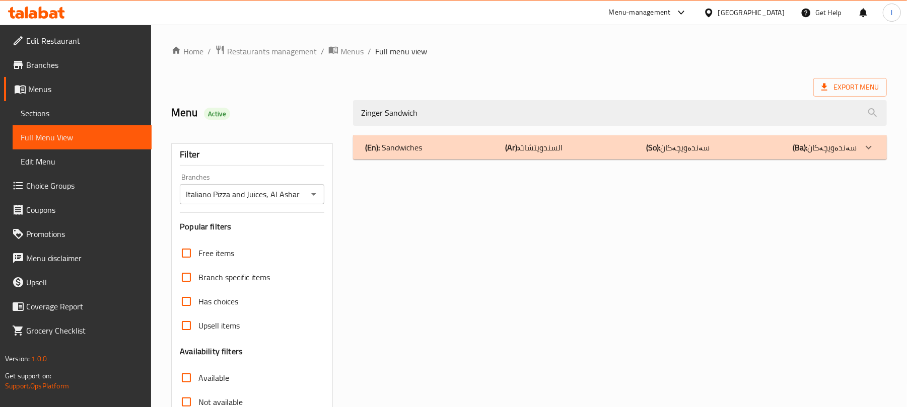
click at [446, 150] on div "(En): Sandwiches (Ar): السندويتشات (So): سەندەویچەکان (Ba): سەندەویچەکان" at bounding box center [610, 147] width 491 height 12
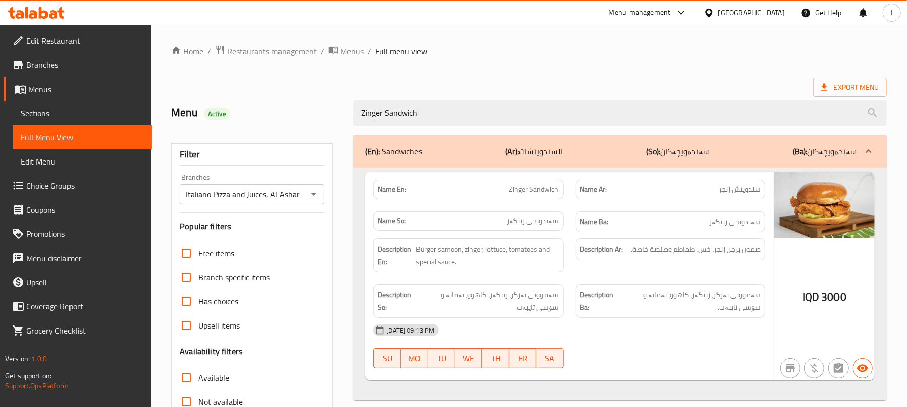
drag, startPoint x: 437, startPoint y: 110, endPoint x: 220, endPoint y: 98, distance: 216.8
click at [221, 98] on div "Menu Active Zinger Sandwich" at bounding box center [528, 113] width 727 height 45
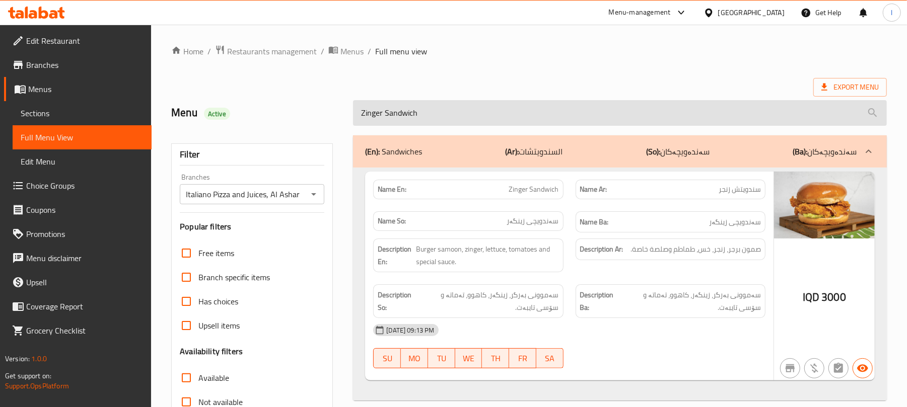
click at [487, 109] on input "Zinger Sandwich" at bounding box center [620, 113] width 534 height 26
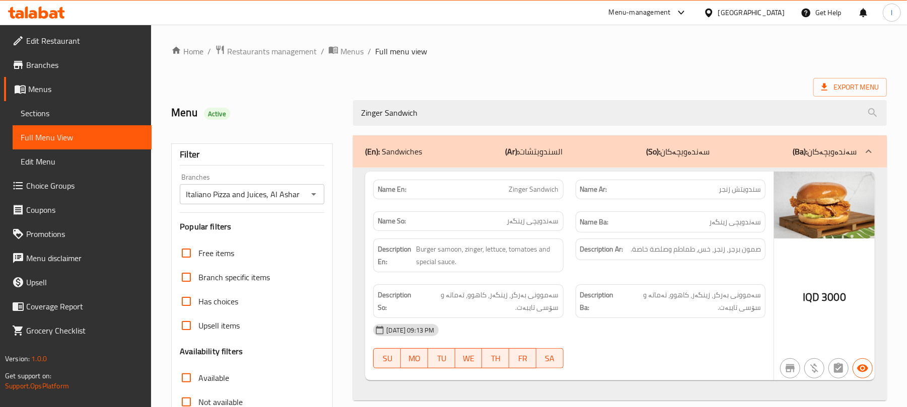
drag, startPoint x: 452, startPoint y: 111, endPoint x: 234, endPoint y: 95, distance: 218.0
click at [234, 97] on div "Menu Active Zinger Sandwich" at bounding box center [528, 113] width 727 height 45
paste input "Crispy Sandwich"
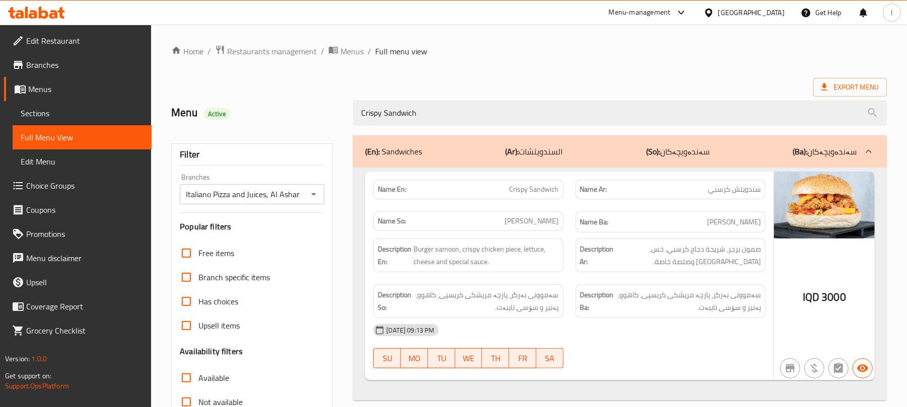
type input "Crispy Sandwich"
drag, startPoint x: 450, startPoint y: 114, endPoint x: 251, endPoint y: 89, distance: 200.9
click at [251, 89] on div "Home / Restaurants management / Menus / Full menu view Export Menu Menu Active …" at bounding box center [528, 280] width 715 height 471
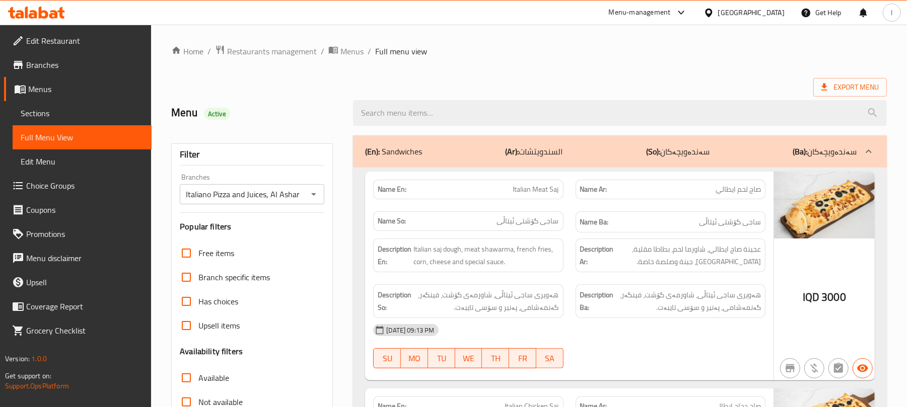
scroll to position [246, 0]
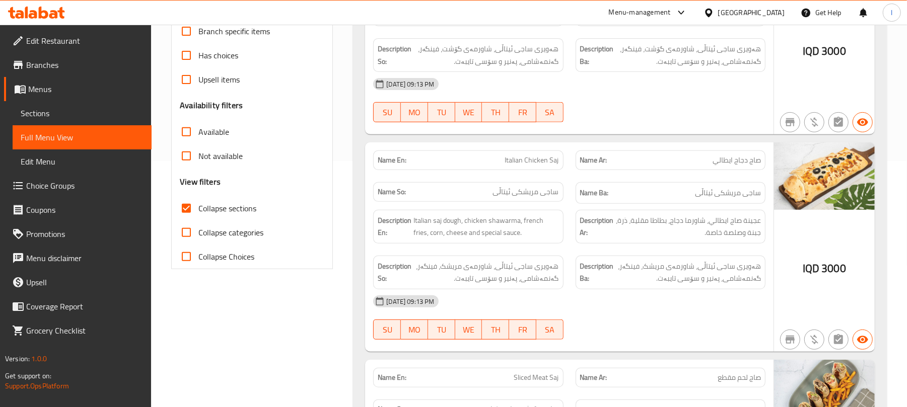
click at [189, 202] on input "Collapse sections" at bounding box center [186, 208] width 24 height 24
checkbox input "false"
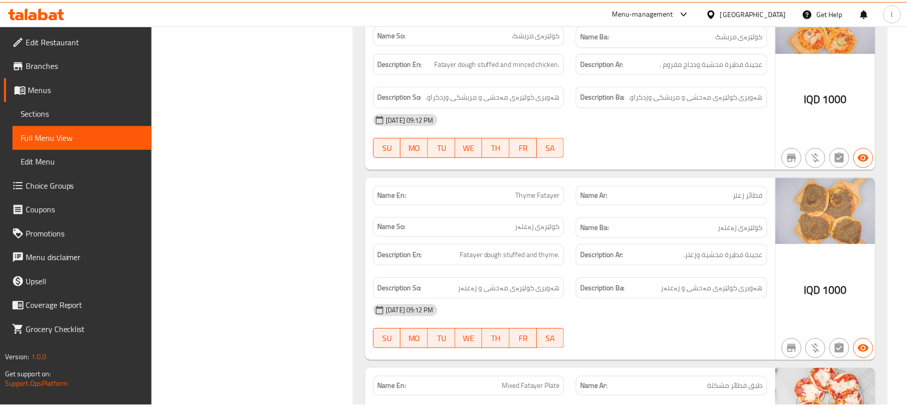
scroll to position [8766, 0]
